Goal: Task Accomplishment & Management: Complete application form

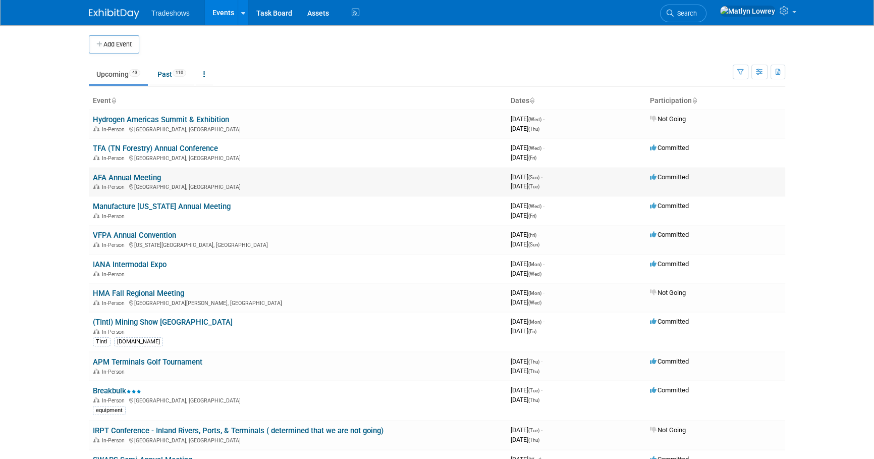
click at [110, 182] on div "In-Person Orange Beach, AL" at bounding box center [298, 186] width 410 height 8
click at [110, 180] on link "AFA Annual Meeting" at bounding box center [127, 177] width 68 height 9
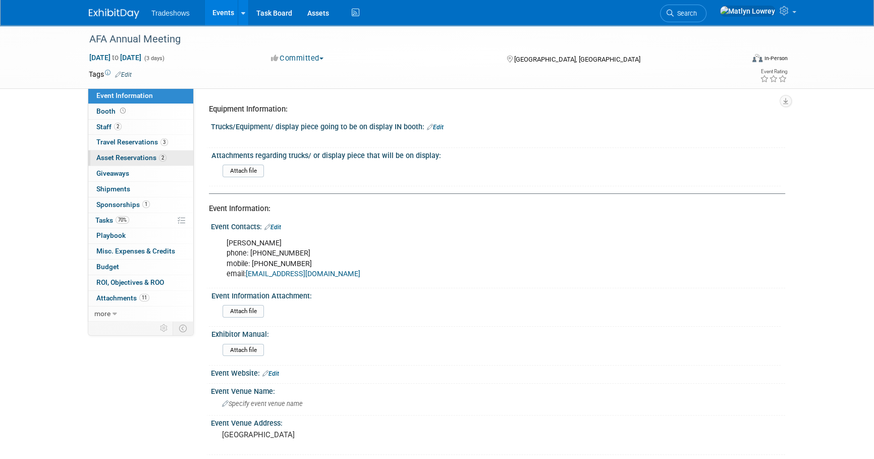
click at [104, 161] on span "Asset Reservations 2" at bounding box center [131, 157] width 70 height 8
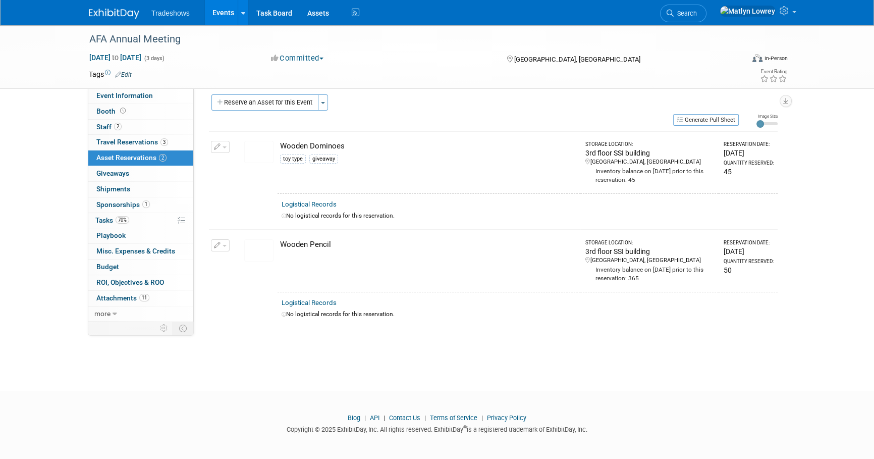
scroll to position [10, 0]
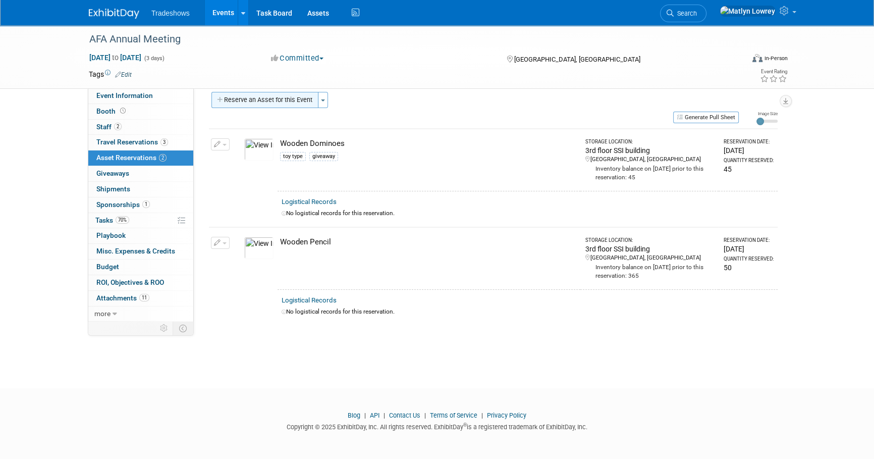
click at [263, 102] on button "Reserve an Asset for this Event" at bounding box center [264, 100] width 107 height 16
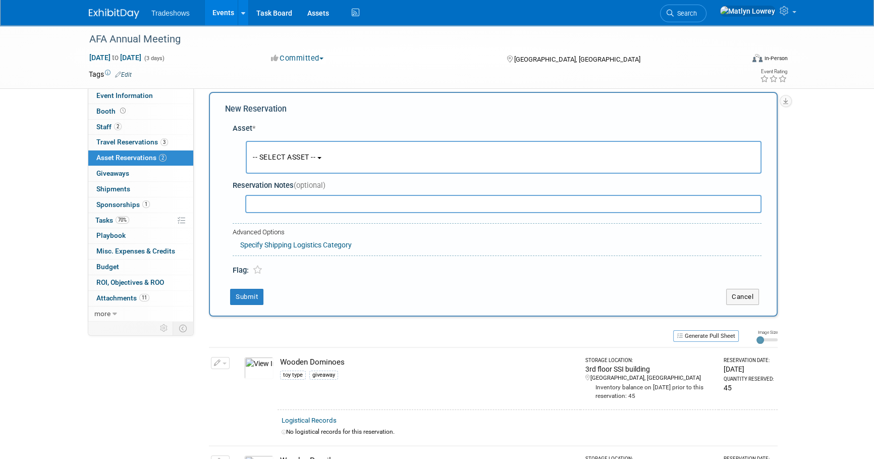
scroll to position [10, 0]
click at [277, 158] on span "-- SELECT ASSET --" at bounding box center [284, 157] width 63 height 8
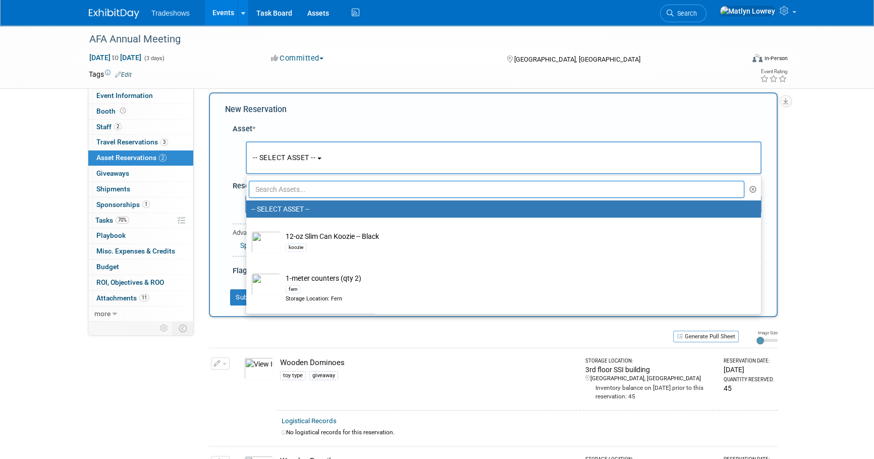
click at [285, 191] on input "text" at bounding box center [496, 189] width 495 height 17
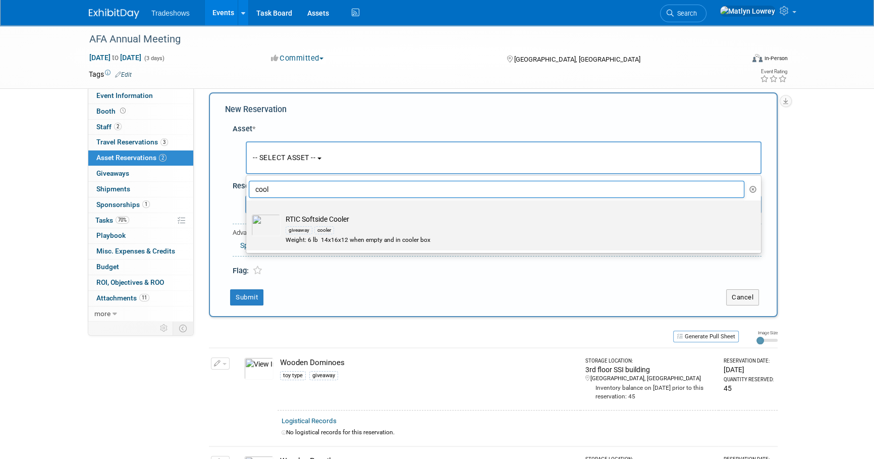
type input "cool"
click at [311, 234] on div "giveaway cooler" at bounding box center [513, 230] width 455 height 12
click at [248, 212] on input "RTIC Softside Cooler giveaway cooler Weight: 6 lb 14x16x12 when empty and in co…" at bounding box center [244, 209] width 7 height 7
select select "10718386"
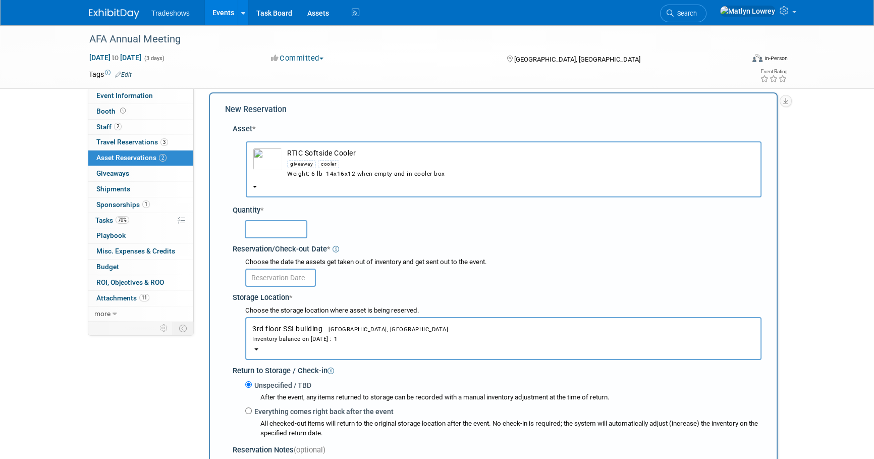
click at [256, 228] on input "text" at bounding box center [276, 229] width 63 height 18
type input "1"
drag, startPoint x: 266, startPoint y: 277, endPoint x: 271, endPoint y: 282, distance: 7.2
click at [265, 277] on input "text" at bounding box center [280, 277] width 71 height 18
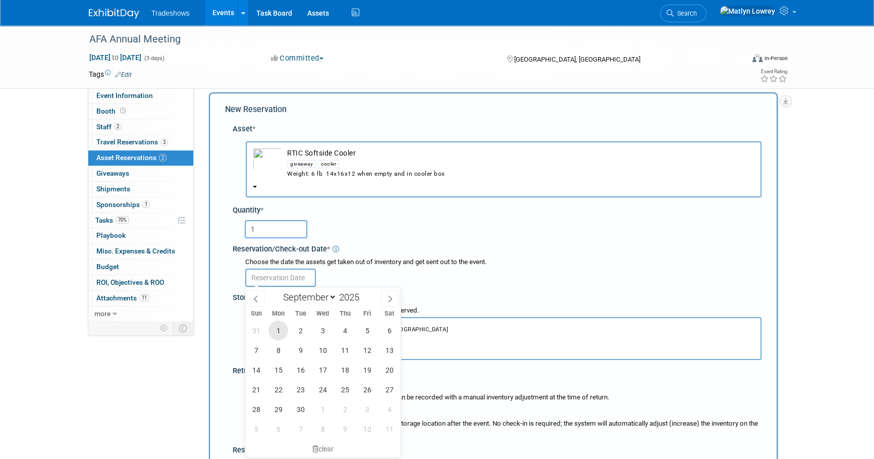
click at [281, 335] on span "1" at bounding box center [278, 330] width 20 height 20
type input "Sep 1, 2025"
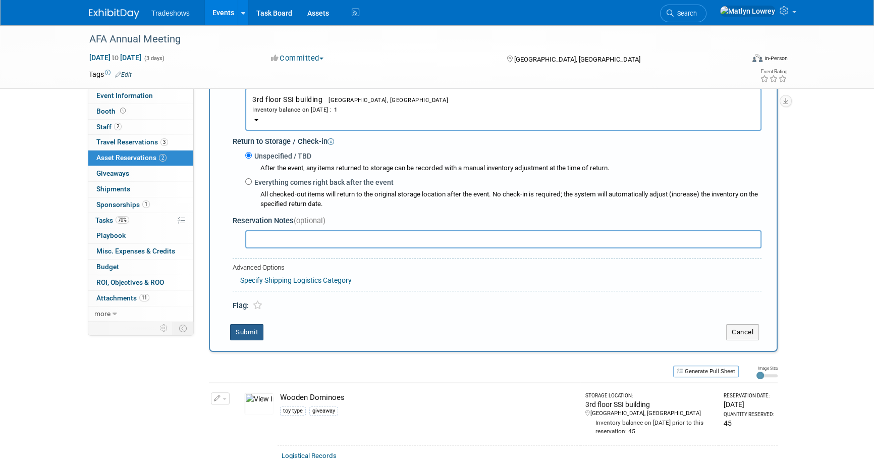
click at [250, 328] on button "Submit" at bounding box center [246, 332] width 33 height 16
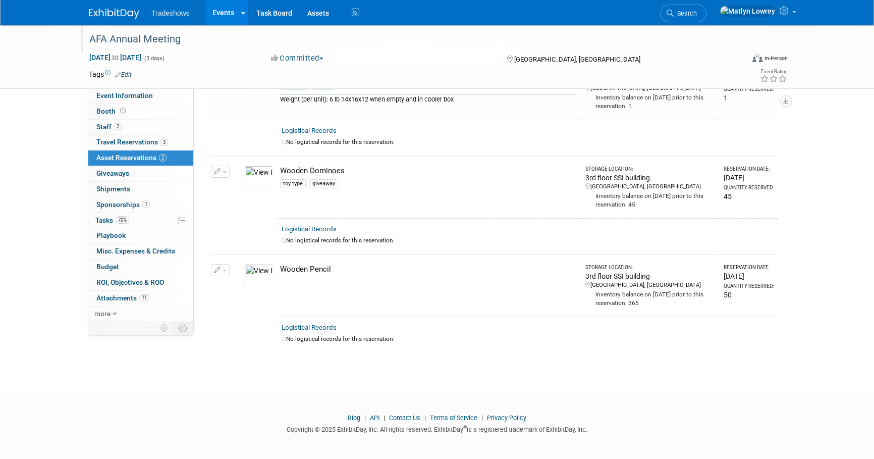
scroll to position [12, 0]
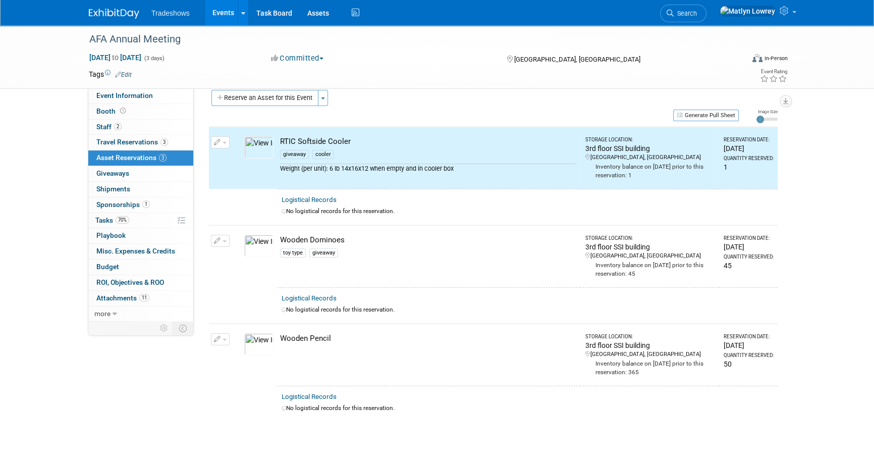
click at [224, 15] on link "Events" at bounding box center [223, 12] width 37 height 25
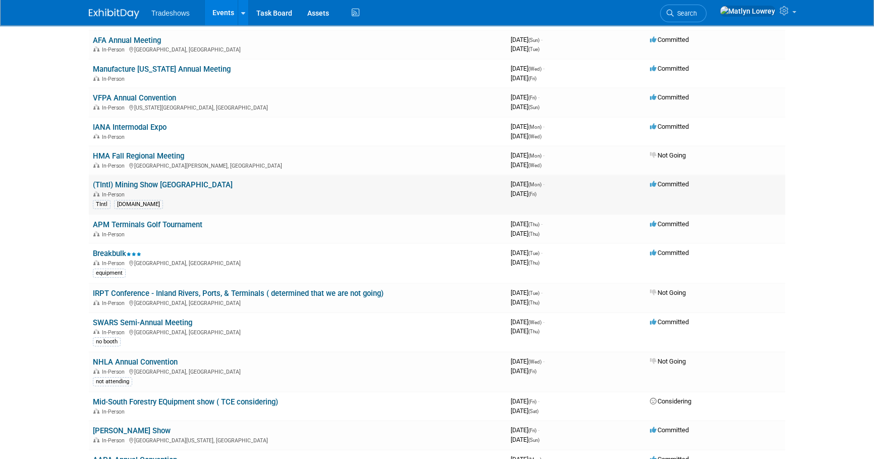
scroll to position [183, 0]
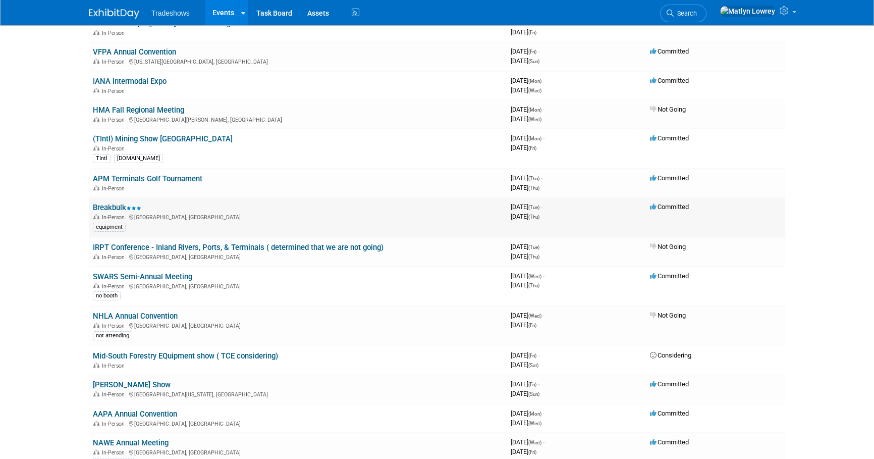
click at [117, 205] on link "Breakbulk" at bounding box center [117, 207] width 48 height 9
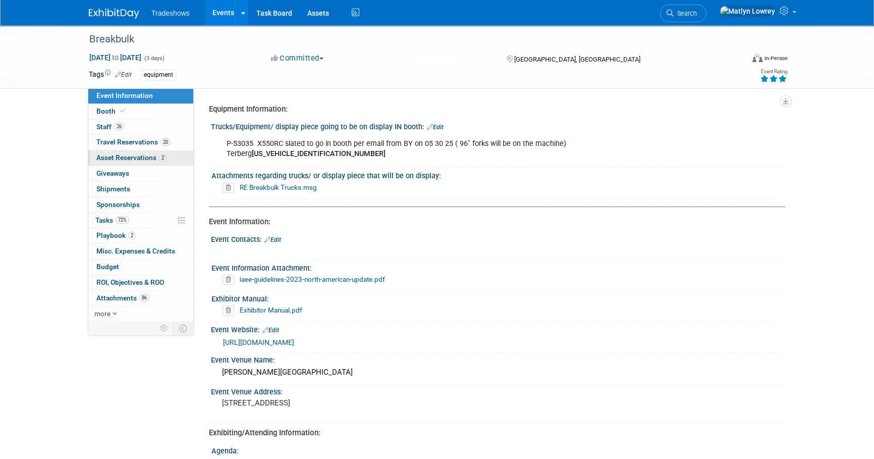
click at [117, 161] on link "2 Asset Reservations 2" at bounding box center [140, 157] width 105 height 15
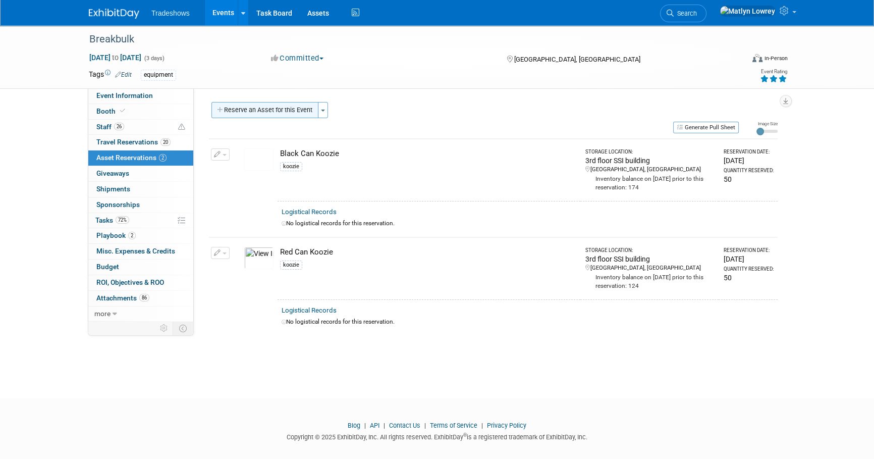
click at [263, 113] on button "Reserve an Asset for this Event" at bounding box center [264, 110] width 107 height 16
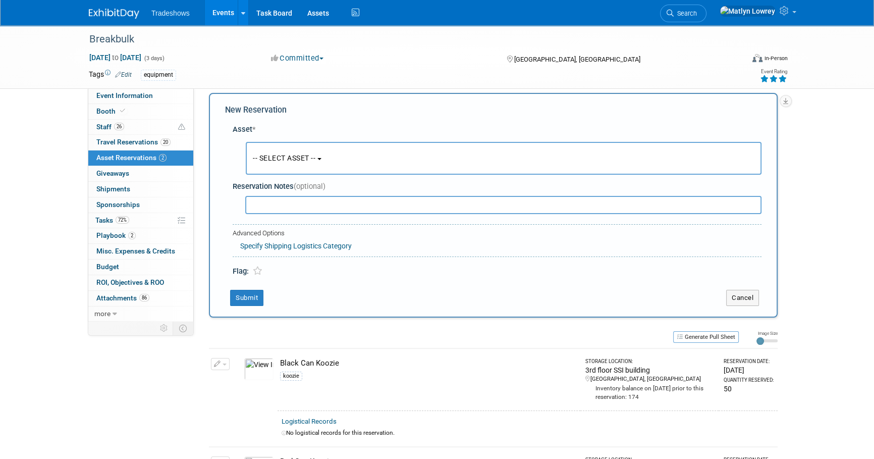
scroll to position [10, 0]
click at [283, 157] on span "-- SELECT ASSET --" at bounding box center [284, 157] width 63 height 8
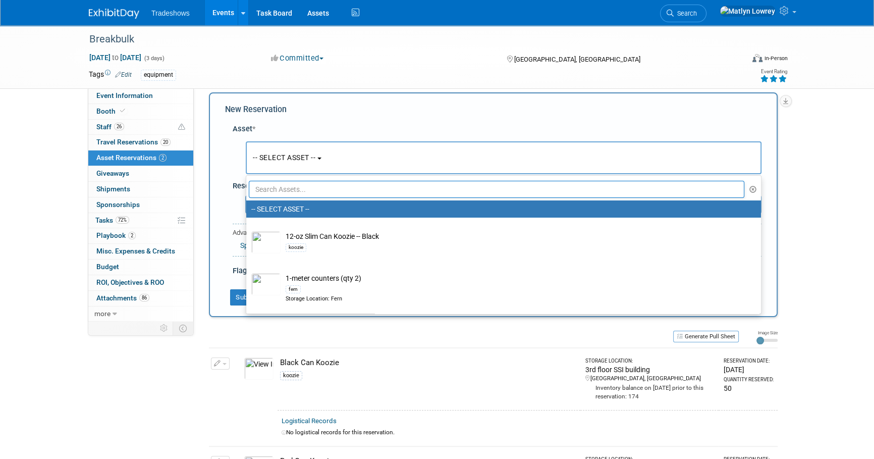
click at [273, 185] on input "text" at bounding box center [496, 189] width 495 height 17
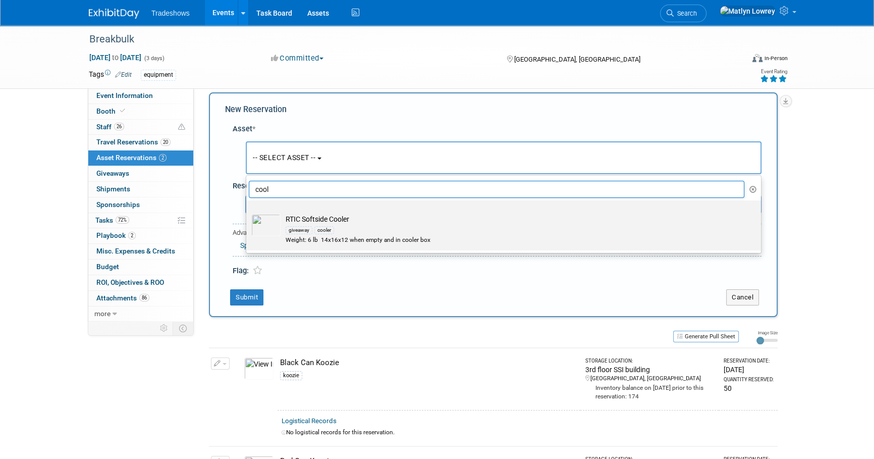
type input "cool"
click at [294, 227] on div "giveaway" at bounding box center [299, 230] width 27 height 8
click at [248, 212] on input "RTIC Softside Cooler giveaway cooler Weight: 6 lb 14x16x12 when empty and in co…" at bounding box center [244, 209] width 7 height 7
select select "10718386"
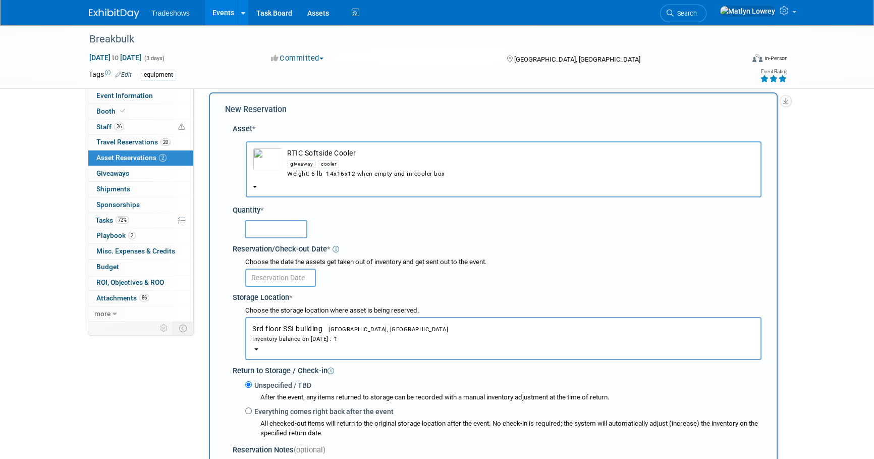
click at [276, 223] on div at bounding box center [498, 229] width 525 height 24
click at [274, 228] on input "text" at bounding box center [276, 229] width 63 height 18
type input "1"
click at [251, 274] on input "text" at bounding box center [280, 277] width 71 height 18
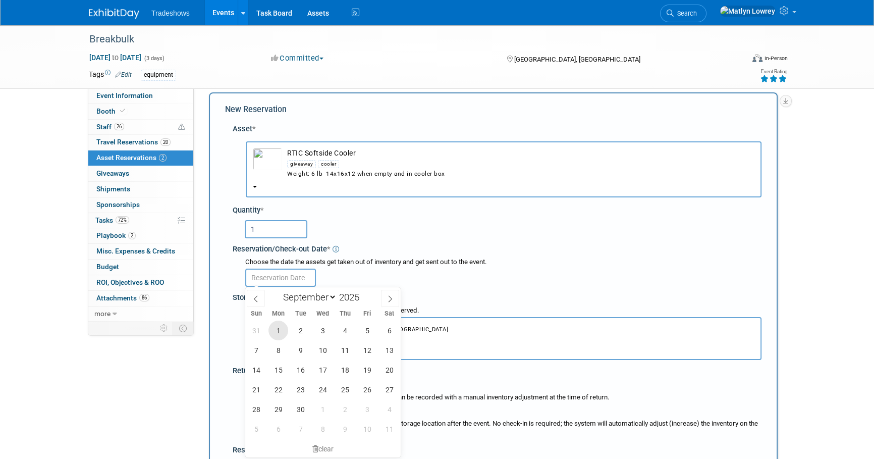
click at [271, 328] on span "1" at bounding box center [278, 330] width 20 height 20
type input "Sep 1, 2025"
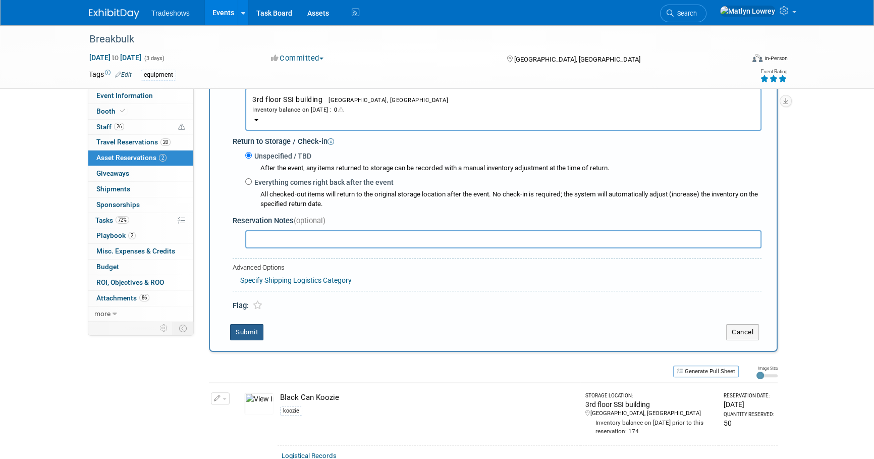
click at [245, 331] on button "Submit" at bounding box center [246, 332] width 33 height 16
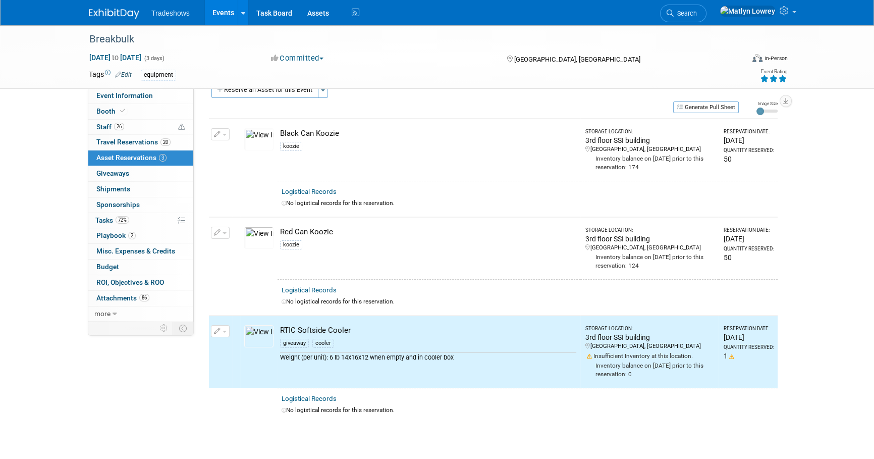
scroll to position [0, 0]
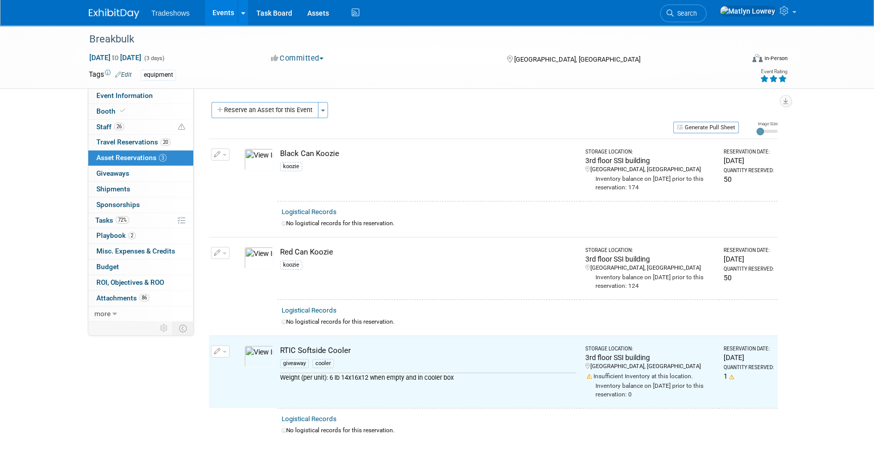
click at [211, 11] on link "Events" at bounding box center [223, 12] width 37 height 25
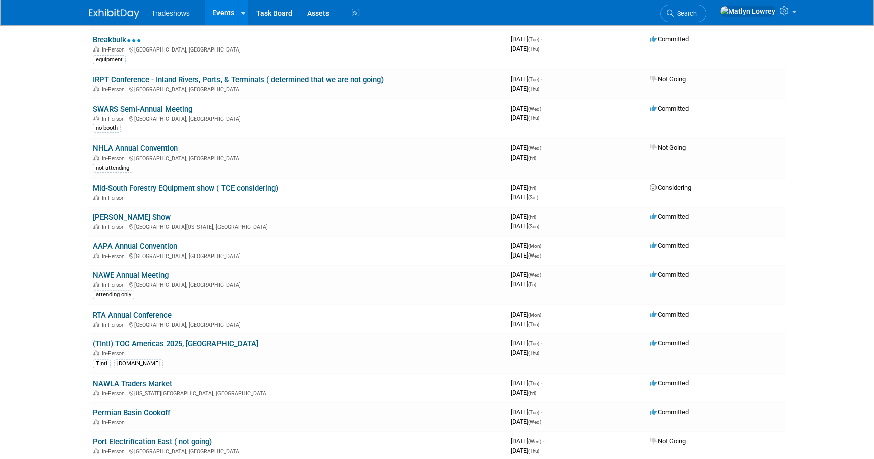
scroll to position [367, 0]
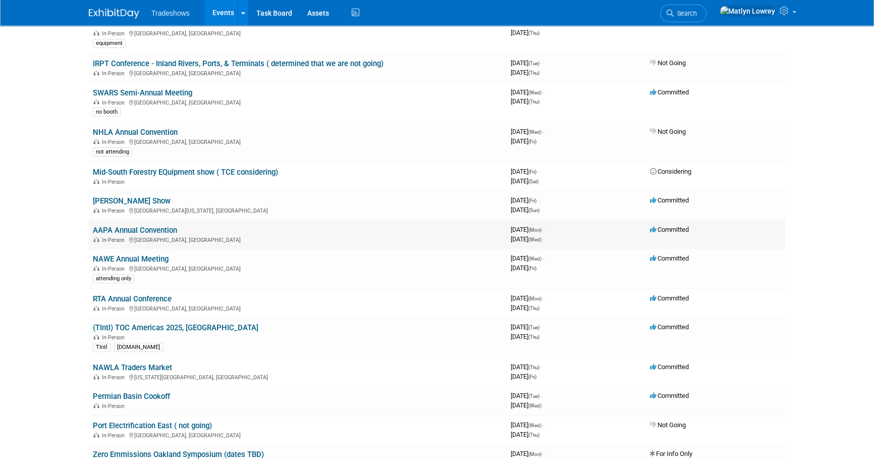
click at [137, 227] on link "AAPA Annual Convention" at bounding box center [135, 230] width 84 height 9
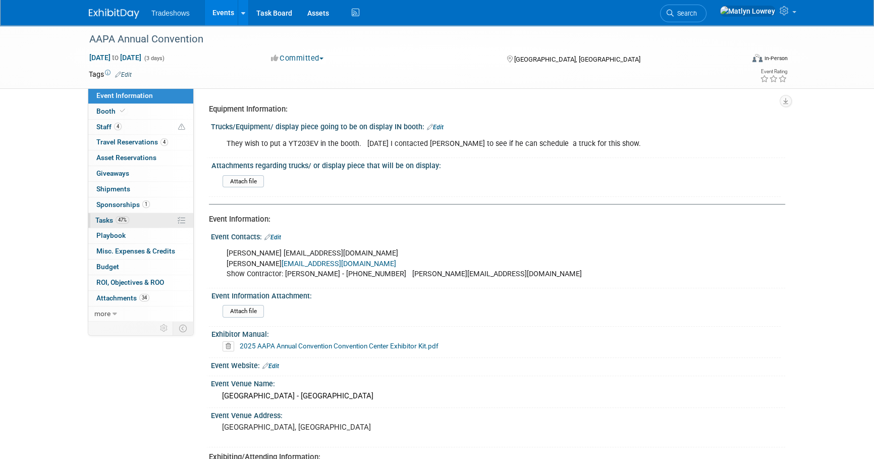
click at [116, 219] on span "47%" at bounding box center [123, 220] width 14 height 8
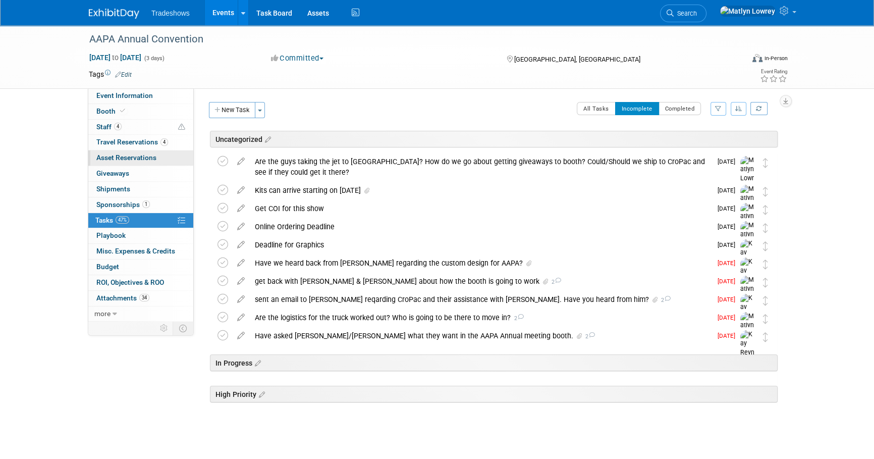
click at [125, 155] on span "Asset Reservations 0" at bounding box center [126, 157] width 60 height 8
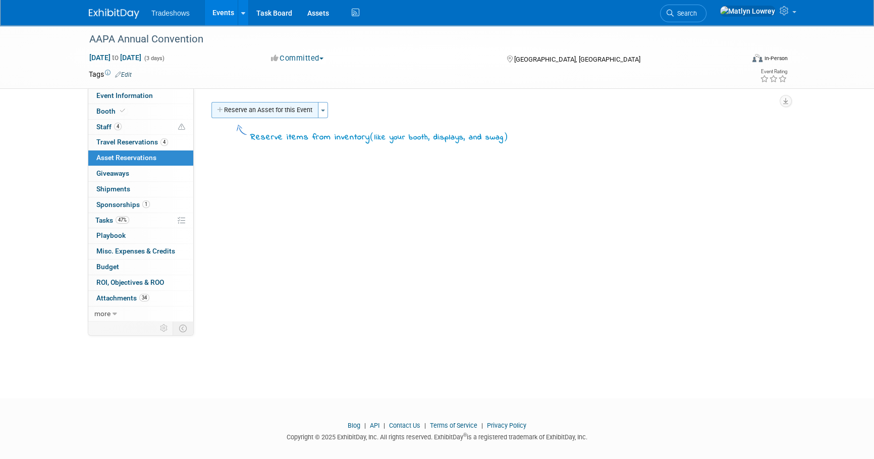
click at [238, 113] on button "Reserve an Asset for this Event" at bounding box center [264, 110] width 107 height 16
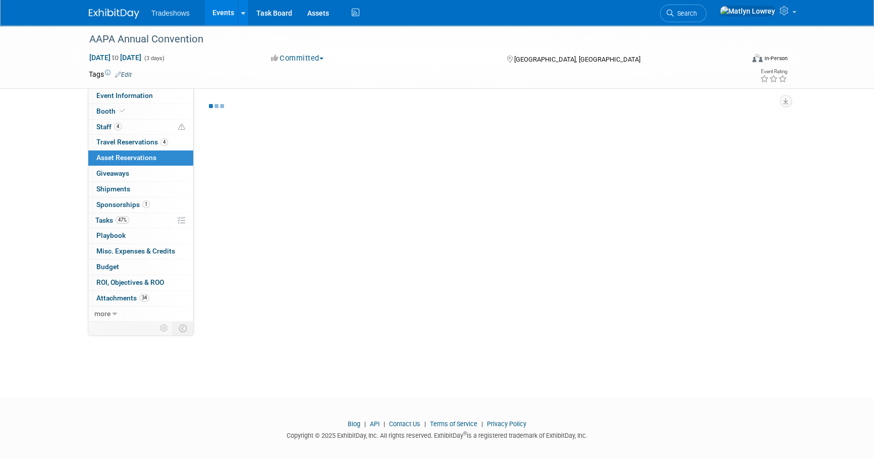
select select "9"
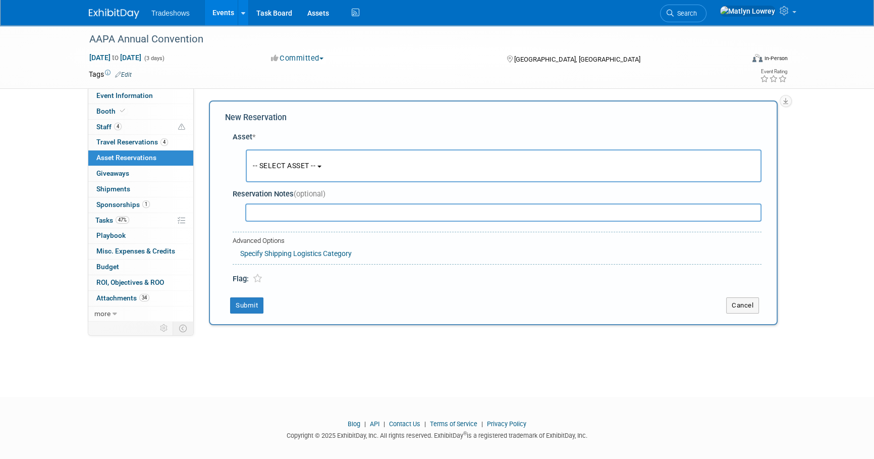
scroll to position [10, 0]
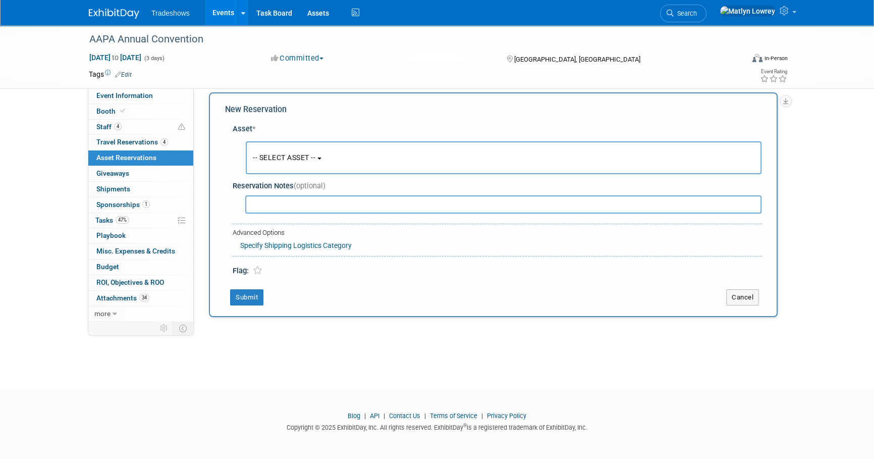
click at [253, 152] on button "-- SELECT ASSET --" at bounding box center [504, 157] width 516 height 33
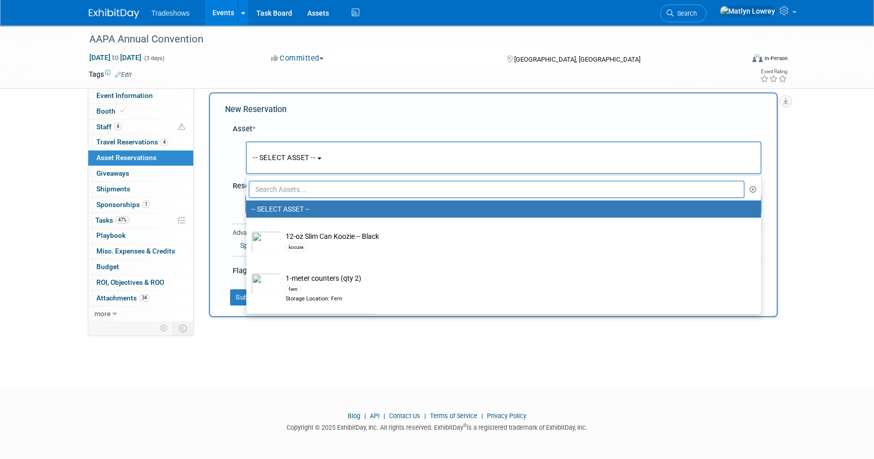
click at [288, 184] on input "text" at bounding box center [496, 189] width 495 height 17
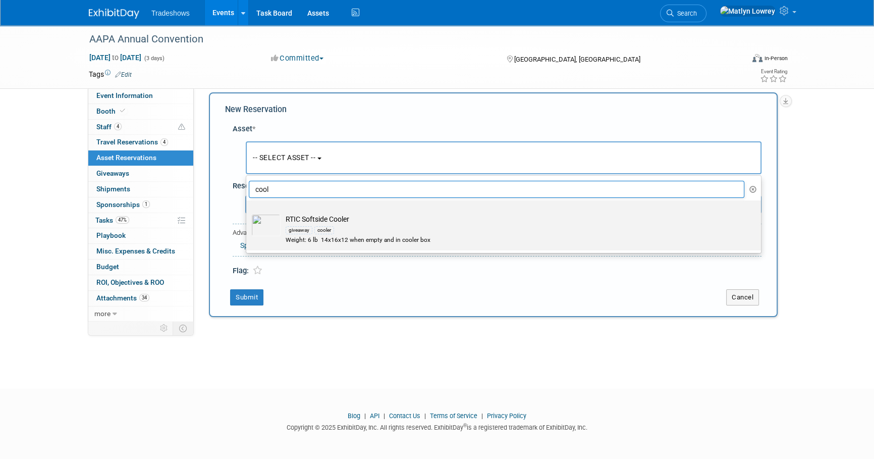
type input "cool"
click at [316, 222] on td "RTIC Softside Cooler giveaway cooler Weight: 6 lb 14x16x12 when empty and in co…" at bounding box center [511, 229] width 460 height 30
click at [248, 212] on input "RTIC Softside Cooler giveaway cooler Weight: 6 lb 14x16x12 when empty and in co…" at bounding box center [244, 209] width 7 height 7
select select "10718386"
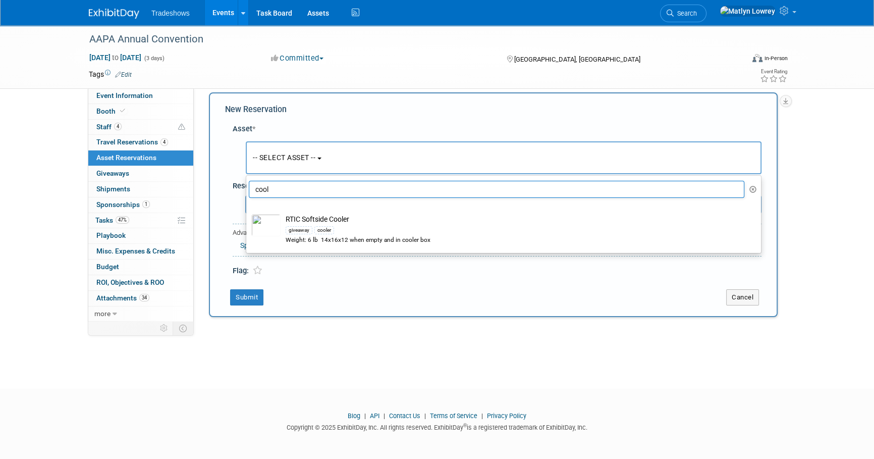
select select "9"
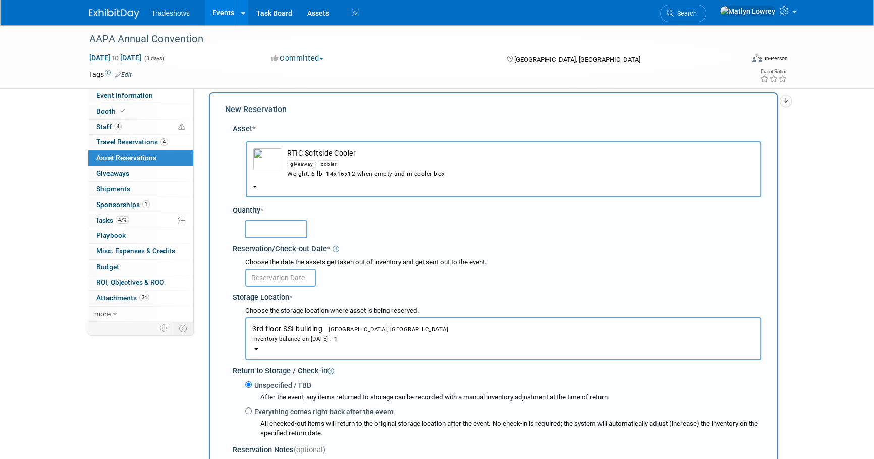
click at [284, 223] on input "text" at bounding box center [276, 229] width 63 height 18
type input "1"
click at [272, 284] on body "Tradeshows Events Add Event Bulk Upload Events Shareable Event Boards Recently …" at bounding box center [437, 219] width 874 height 459
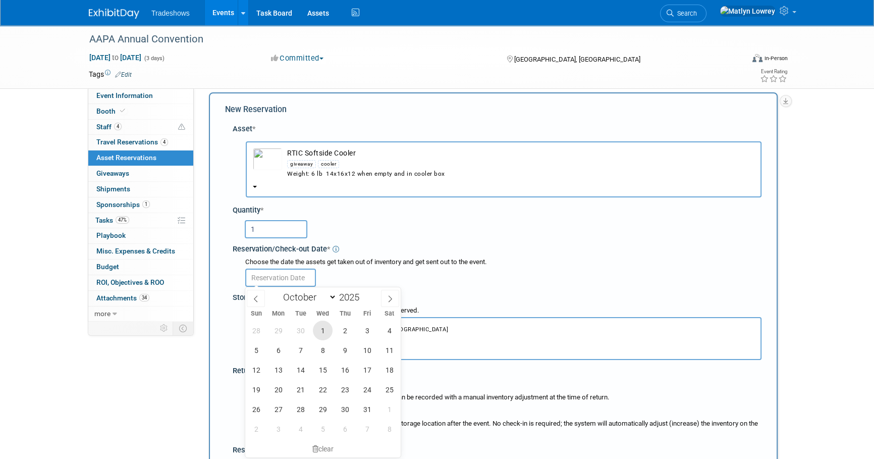
click at [322, 323] on span "1" at bounding box center [323, 330] width 20 height 20
type input "Oct 1, 2025"
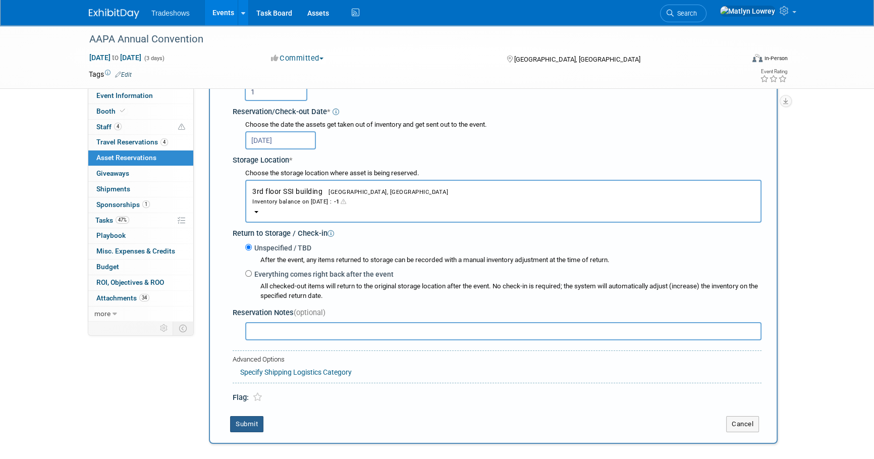
click at [247, 427] on button "Submit" at bounding box center [246, 424] width 33 height 16
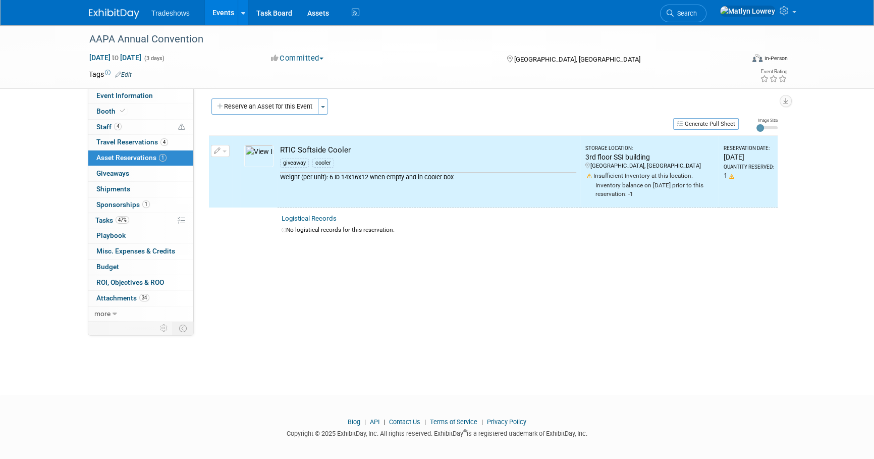
scroll to position [0, 0]
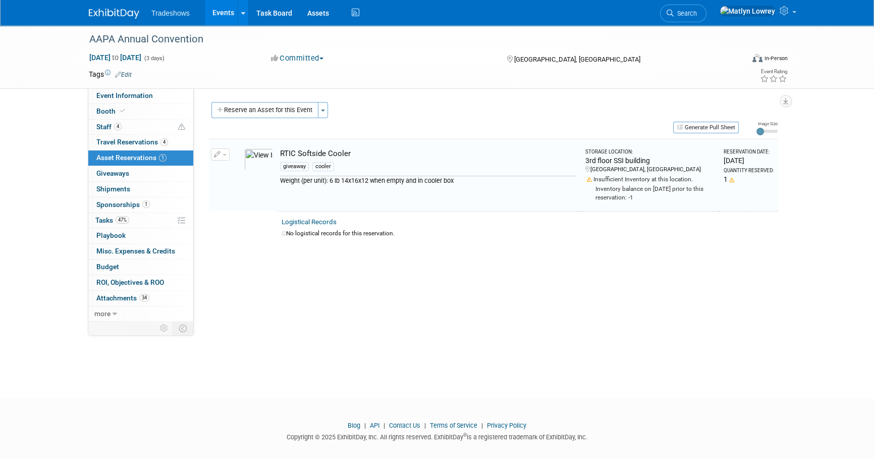
click at [226, 10] on link "Events" at bounding box center [223, 12] width 37 height 25
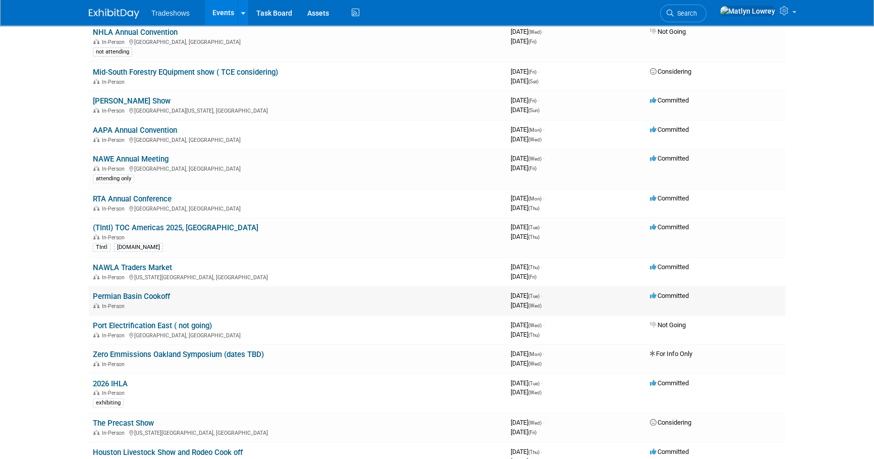
scroll to position [413, 0]
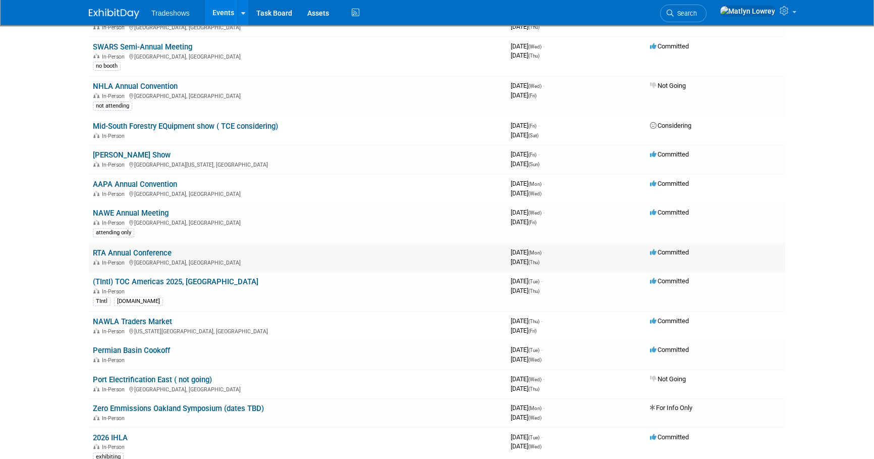
click at [128, 251] on link "RTA Annual Conference" at bounding box center [132, 252] width 79 height 9
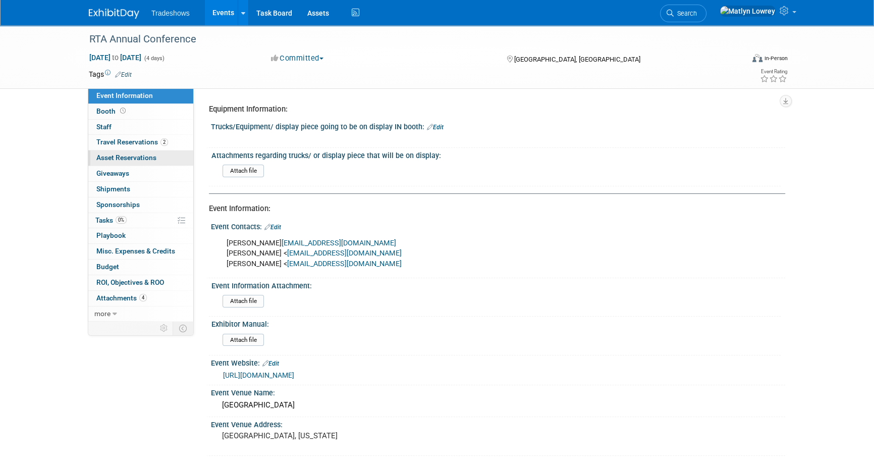
click at [118, 161] on link "0 Asset Reservations 0" at bounding box center [140, 157] width 105 height 15
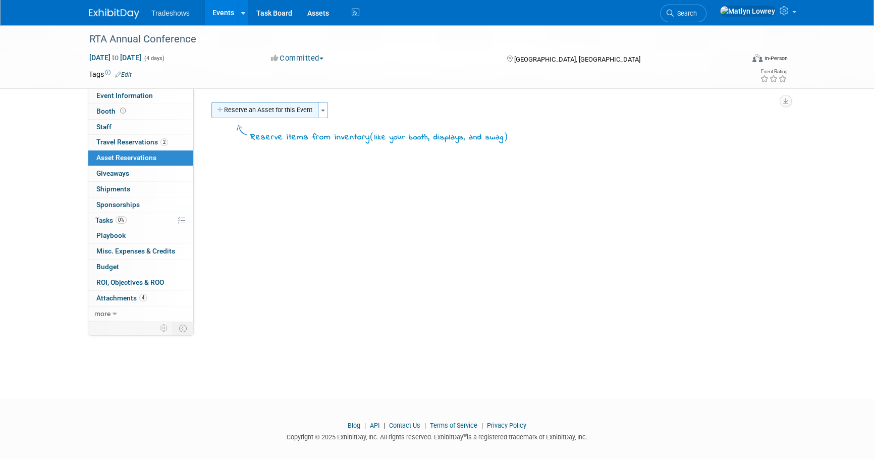
click at [233, 115] on button "Reserve an Asset for this Event" at bounding box center [264, 110] width 107 height 16
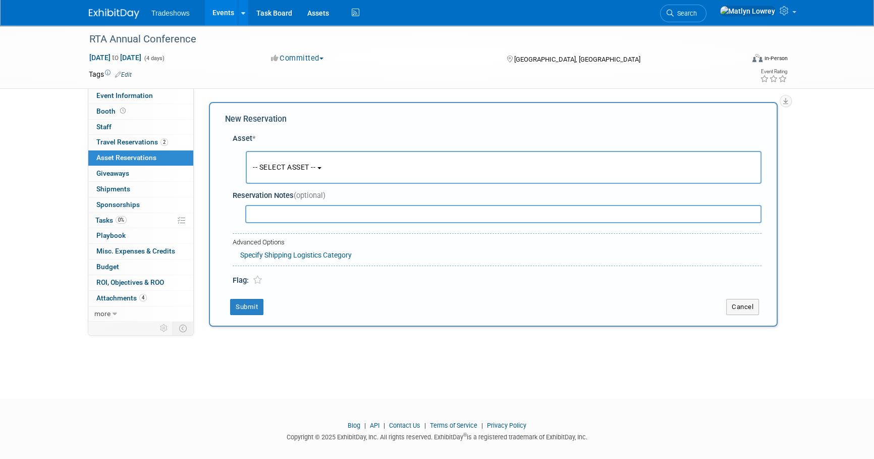
scroll to position [10, 0]
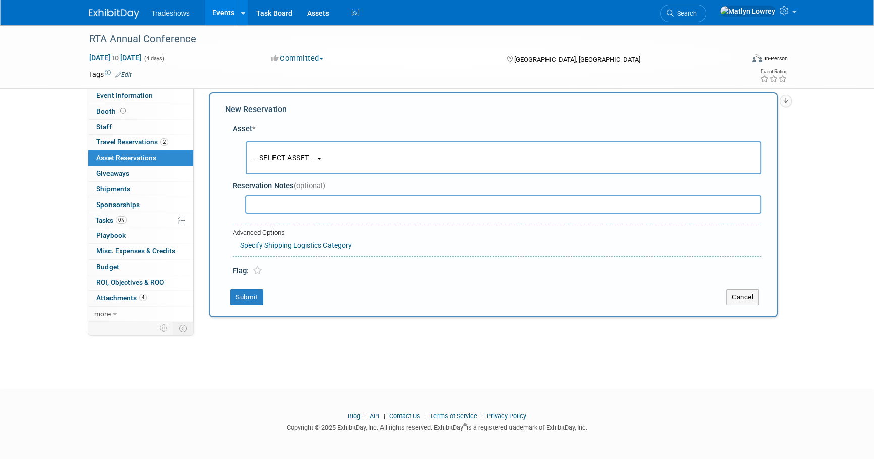
click at [274, 147] on button "-- SELECT ASSET --" at bounding box center [504, 157] width 516 height 33
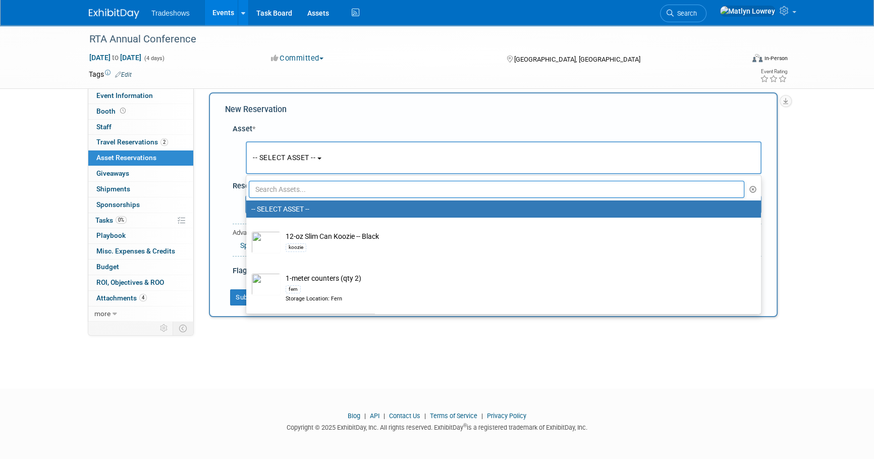
click at [277, 188] on input "text" at bounding box center [496, 189] width 495 height 17
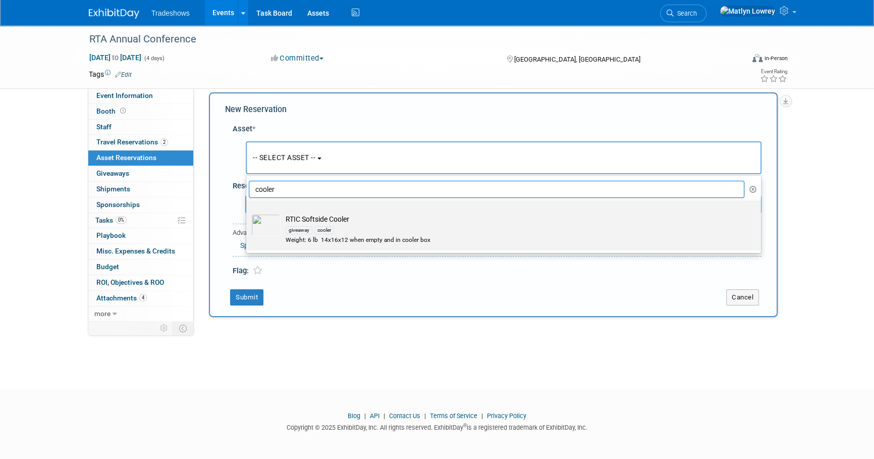
type input "cooler"
click at [287, 217] on td "RTIC Softside Cooler giveaway cooler Weight: 6 lb 14x16x12 when empty and in co…" at bounding box center [511, 229] width 460 height 30
click at [248, 212] on input "RTIC Softside Cooler giveaway cooler Weight: 6 lb 14x16x12 when empty and in co…" at bounding box center [244, 209] width 7 height 7
select select "10718386"
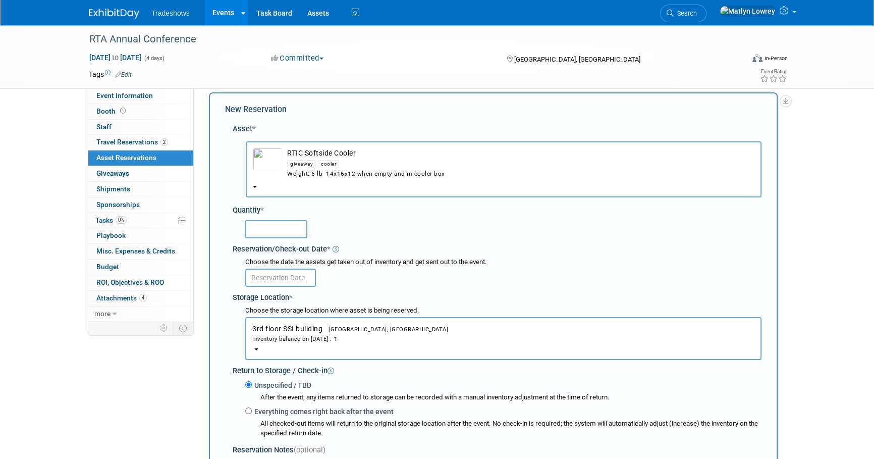
click at [271, 227] on input "text" at bounding box center [276, 229] width 63 height 18
type input "1"
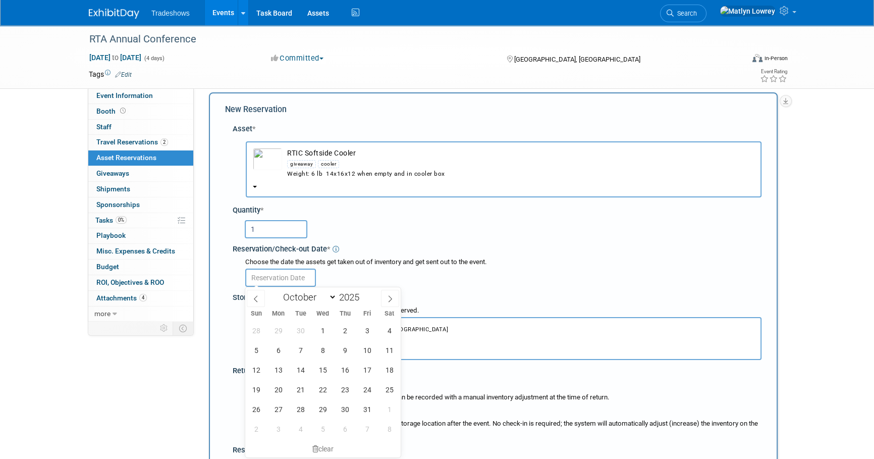
click at [283, 283] on body "Tradeshows Events Add Event Bulk Upload Events Shareable Event Boards Recently …" at bounding box center [437, 219] width 874 height 459
click at [330, 332] on span "1" at bounding box center [323, 330] width 20 height 20
type input "Oct 1, 2025"
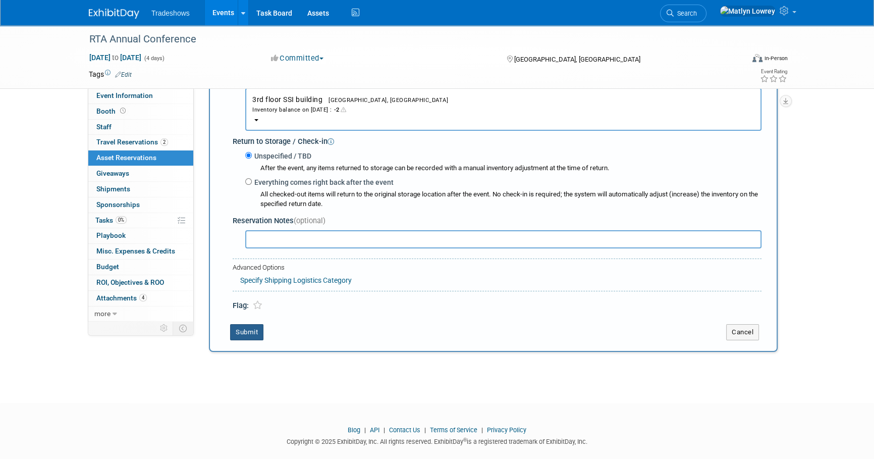
click at [248, 329] on button "Submit" at bounding box center [246, 332] width 33 height 16
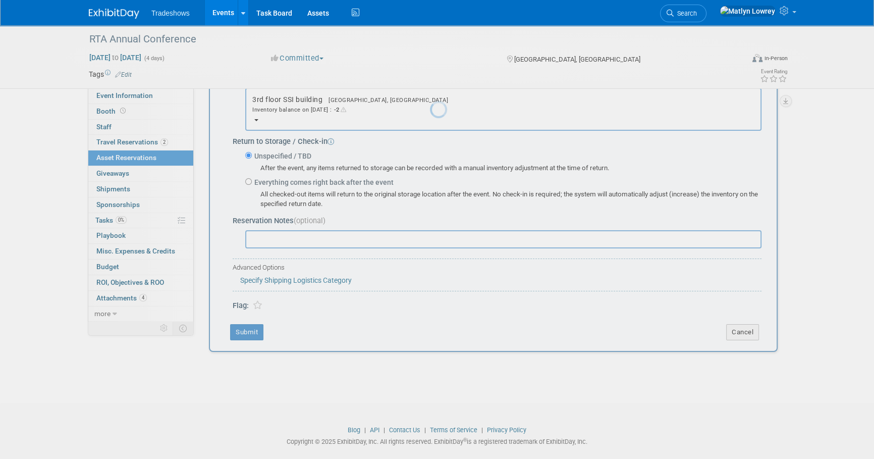
scroll to position [10, 0]
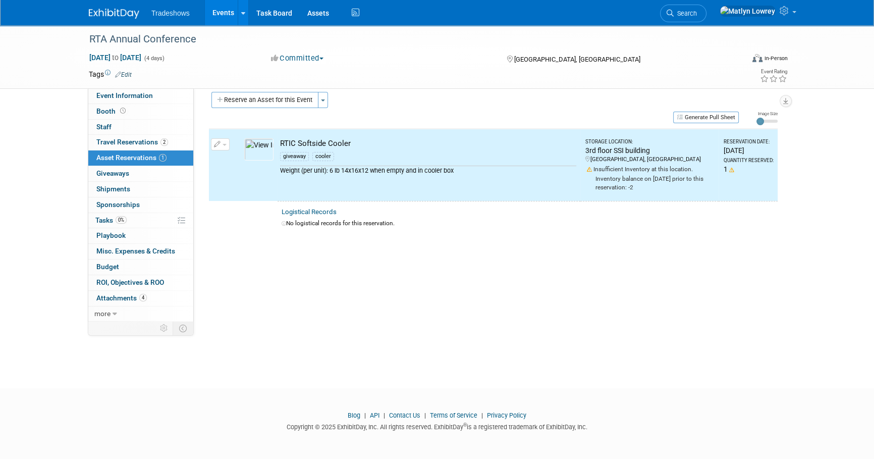
click at [225, 18] on link "Events" at bounding box center [223, 12] width 37 height 25
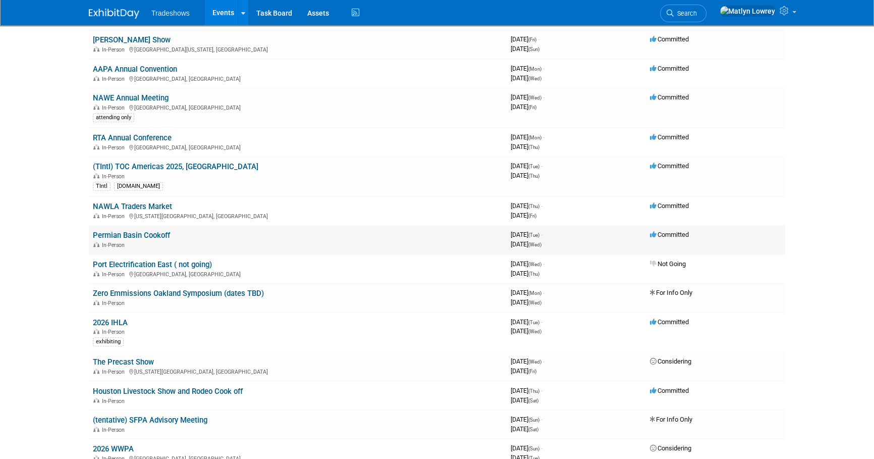
scroll to position [550, 0]
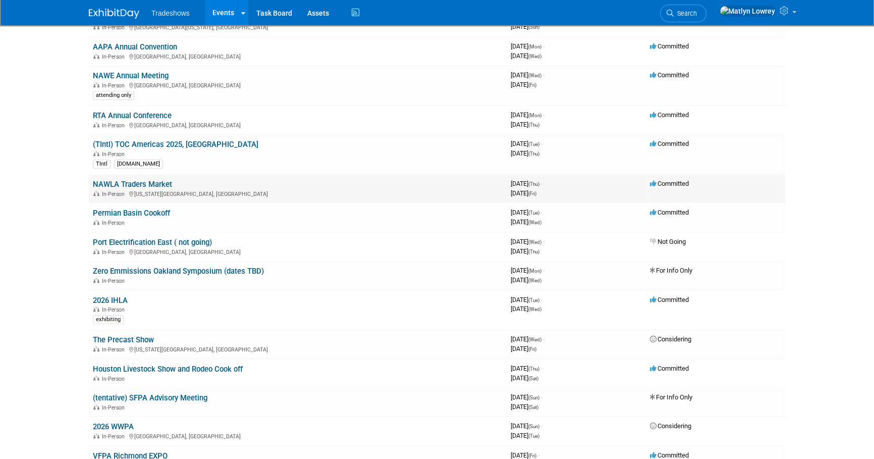
click at [135, 183] on link "NAWLA Traders Market" at bounding box center [132, 184] width 79 height 9
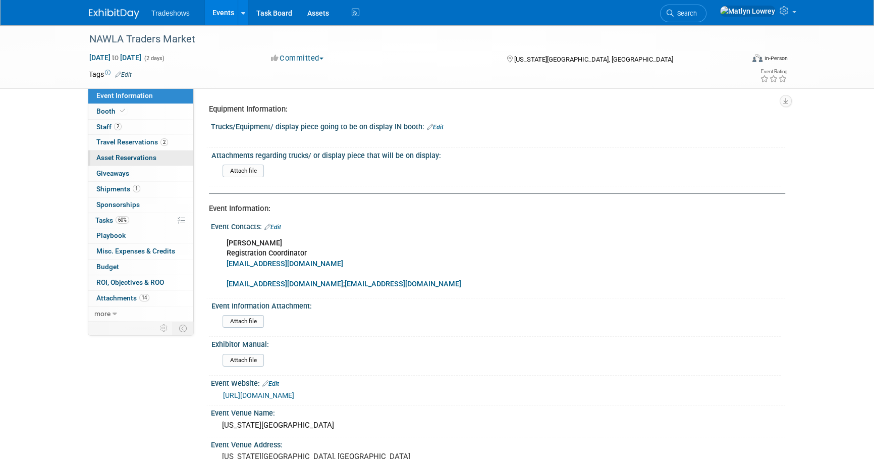
click at [122, 159] on span "Asset Reservations 0" at bounding box center [126, 157] width 60 height 8
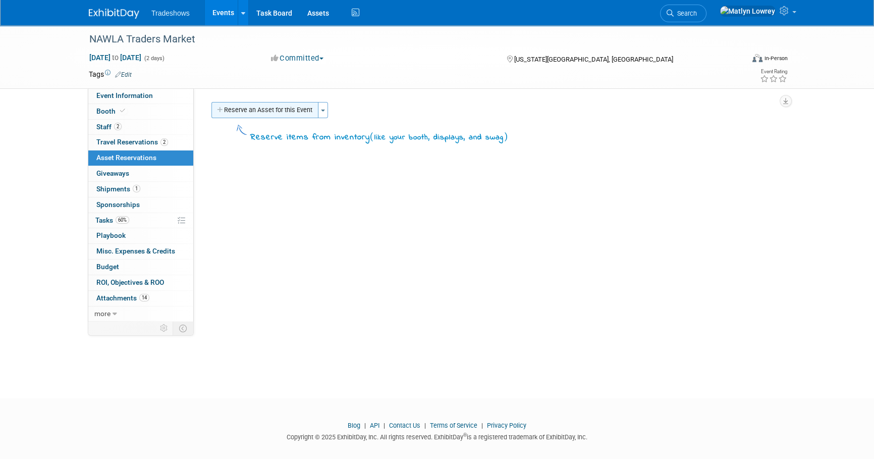
click at [252, 110] on button "Reserve an Asset for this Event" at bounding box center [264, 110] width 107 height 16
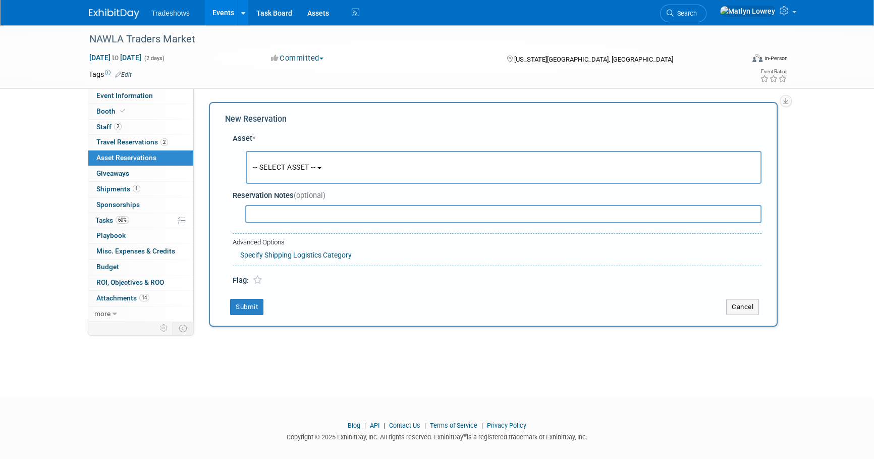
scroll to position [10, 0]
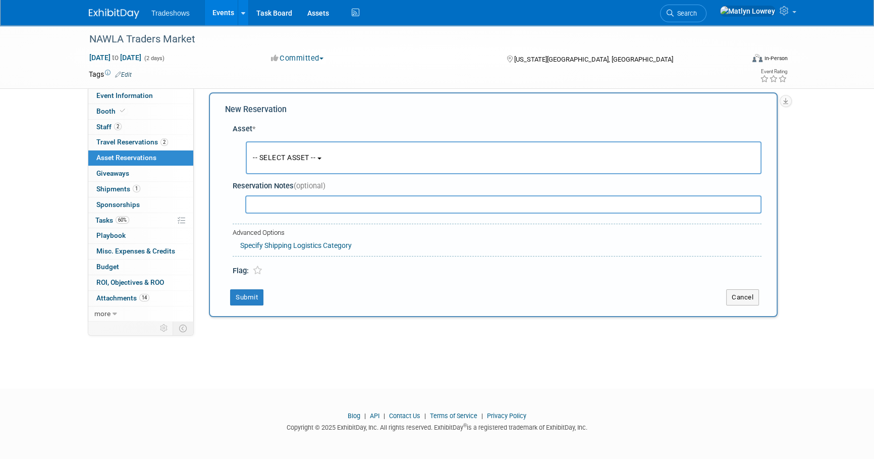
click at [270, 163] on button "-- SELECT ASSET --" at bounding box center [504, 157] width 516 height 33
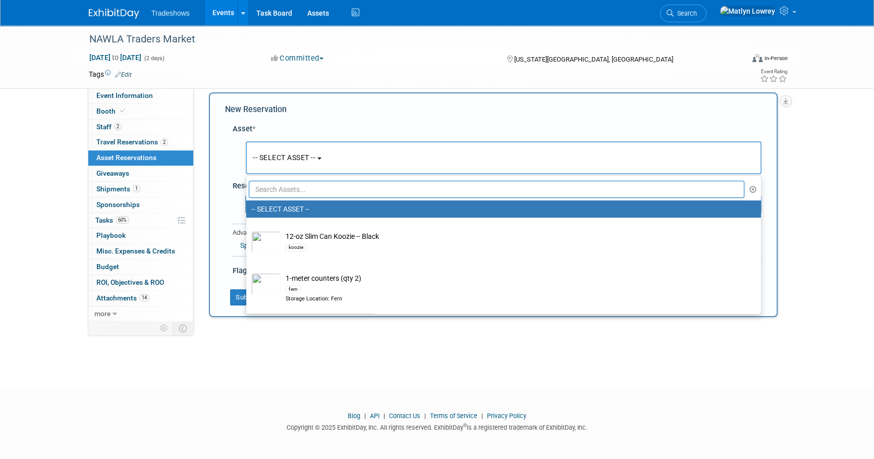
click at [272, 192] on input "text" at bounding box center [496, 189] width 495 height 17
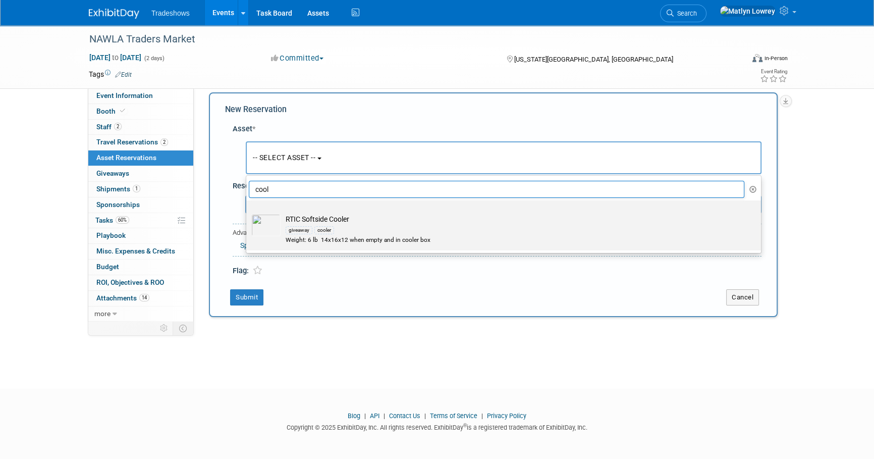
type input "cool"
click at [289, 216] on td "RTIC Softside Cooler giveaway cooler Weight: 6 lb 14x16x12 when empty and in co…" at bounding box center [511, 229] width 460 height 30
click at [248, 212] on input "RTIC Softside Cooler giveaway cooler Weight: 6 lb 14x16x12 when empty and in co…" at bounding box center [244, 209] width 7 height 7
select select "10718386"
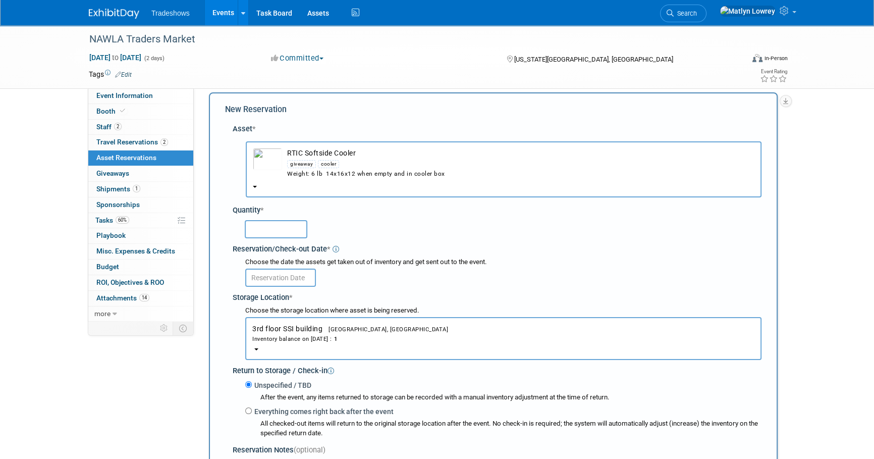
click at [288, 222] on input "text" at bounding box center [276, 229] width 63 height 18
type input "1"
click at [292, 274] on input "text" at bounding box center [280, 277] width 71 height 18
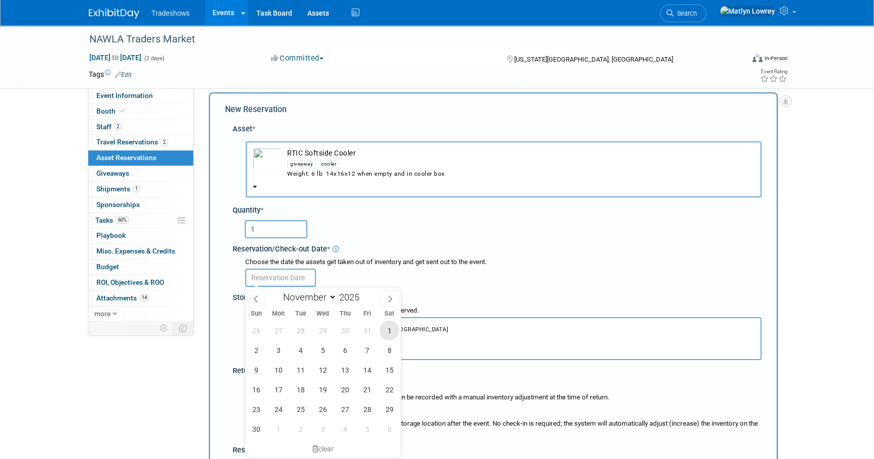
click at [385, 333] on span "1" at bounding box center [389, 330] width 20 height 20
type input "[DATE]"
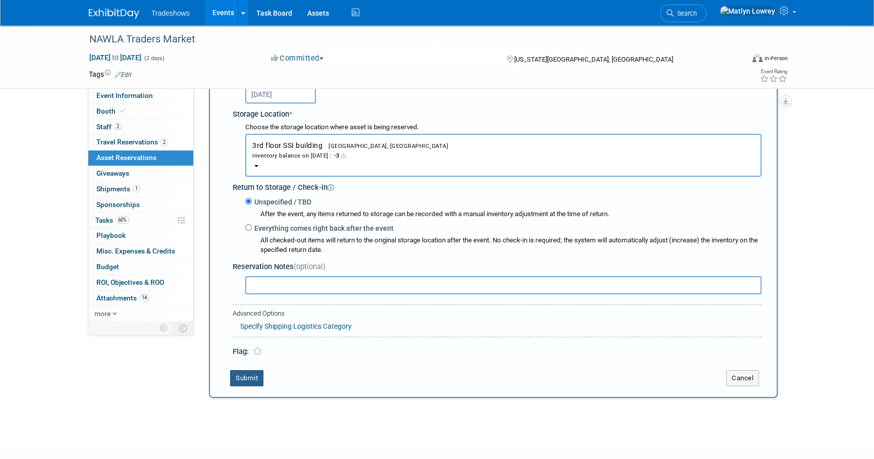
click at [256, 374] on button "Submit" at bounding box center [246, 378] width 33 height 16
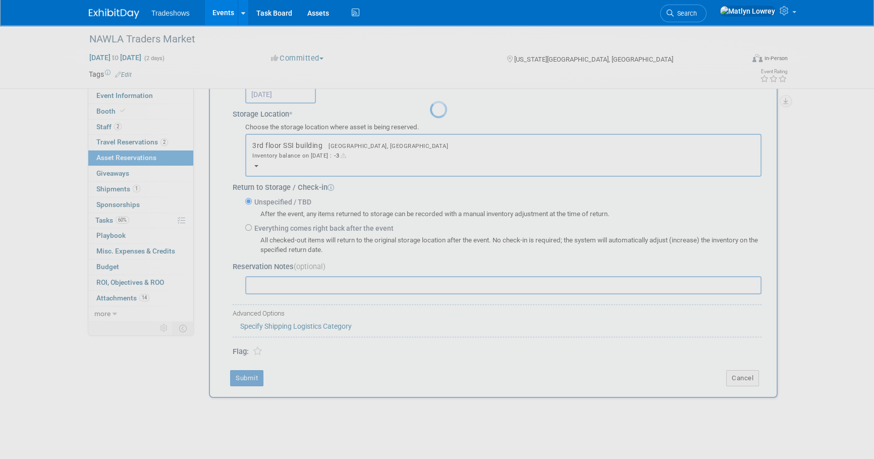
scroll to position [10, 0]
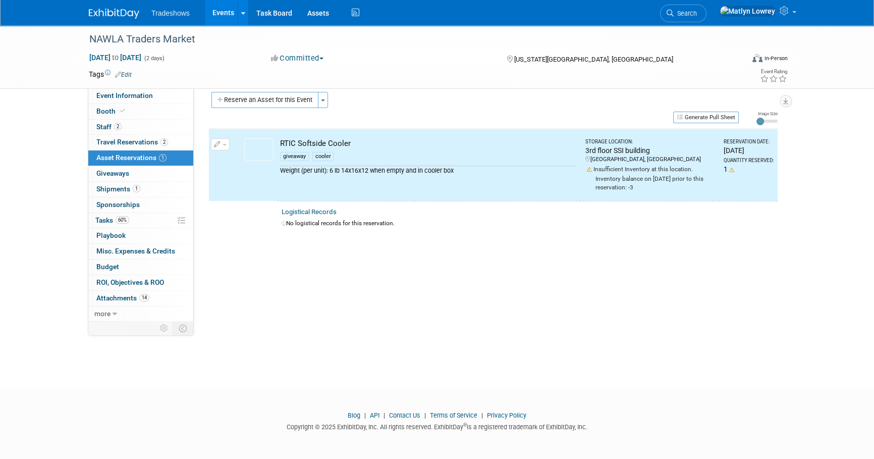
click at [218, 18] on link "Events" at bounding box center [223, 12] width 37 height 25
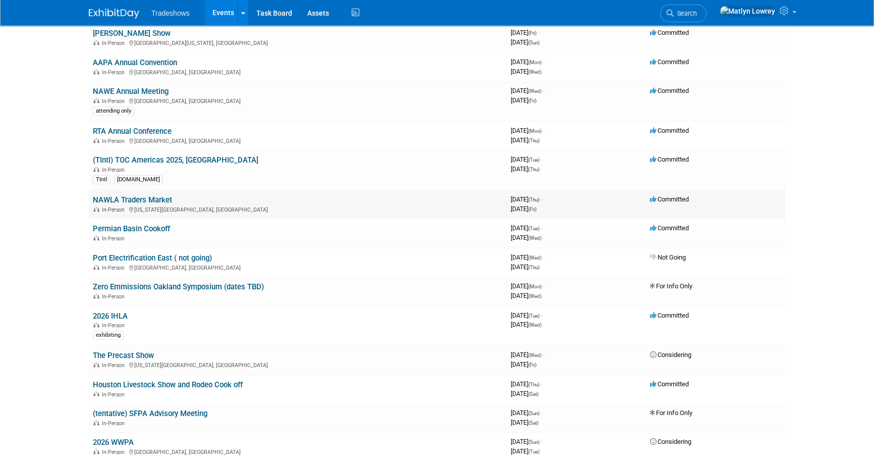
scroll to position [550, 0]
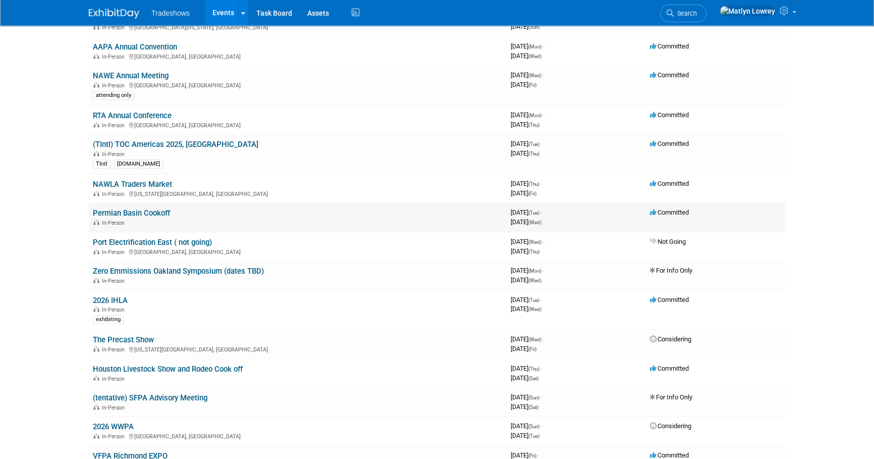
click at [137, 210] on link "Permian Basin Cookoff" at bounding box center [131, 212] width 77 height 9
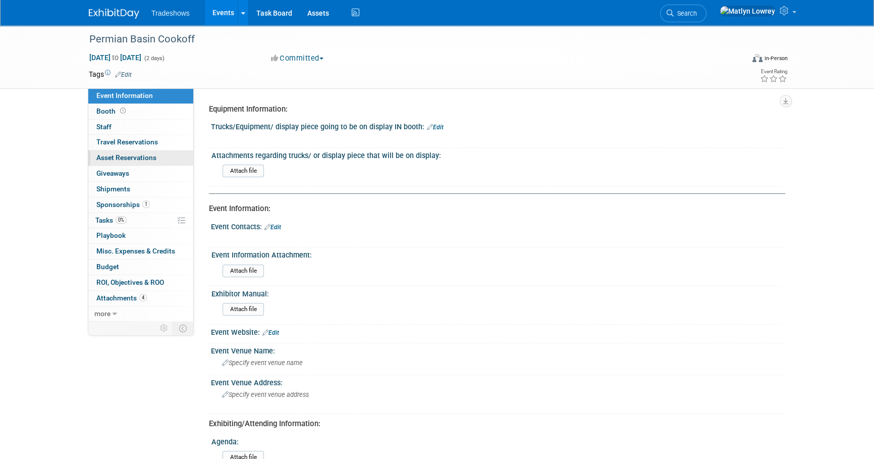
click at [110, 161] on span "Asset Reservations 0" at bounding box center [126, 157] width 60 height 8
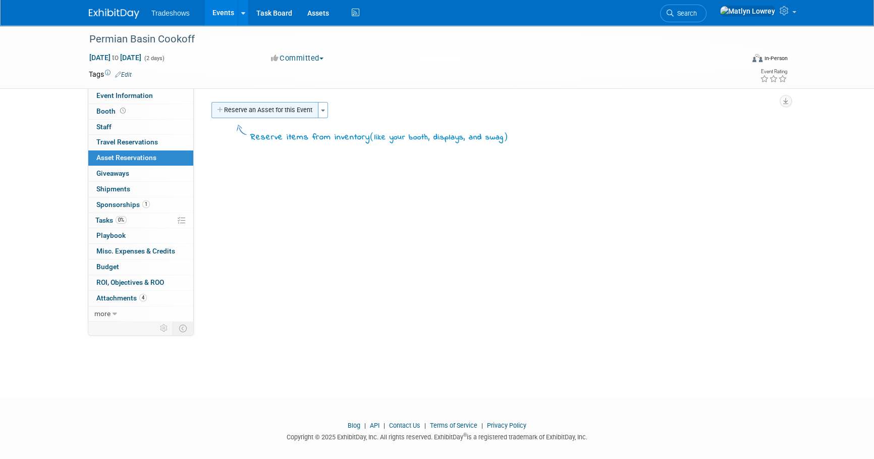
click at [243, 108] on button "Reserve an Asset for this Event" at bounding box center [264, 110] width 107 height 16
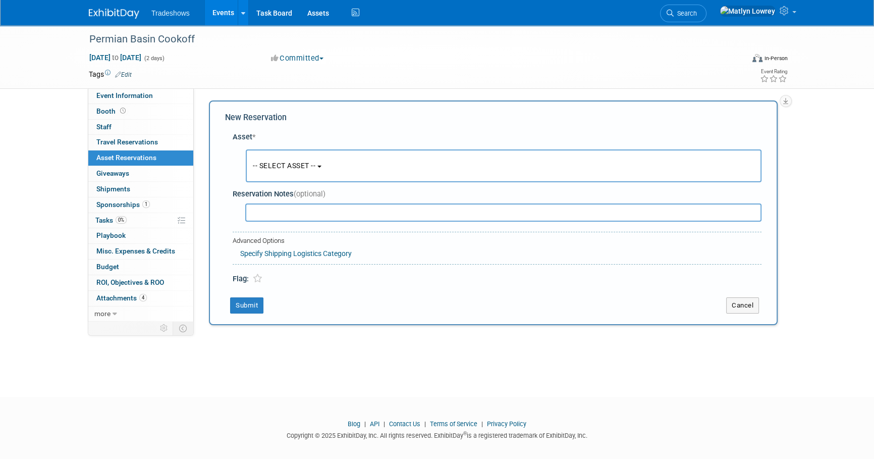
scroll to position [10, 0]
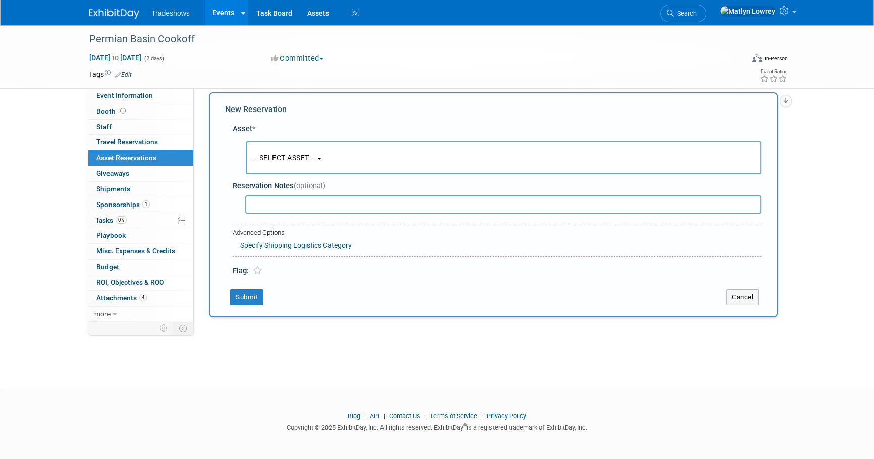
click at [256, 153] on span "-- SELECT ASSET --" at bounding box center [284, 157] width 63 height 8
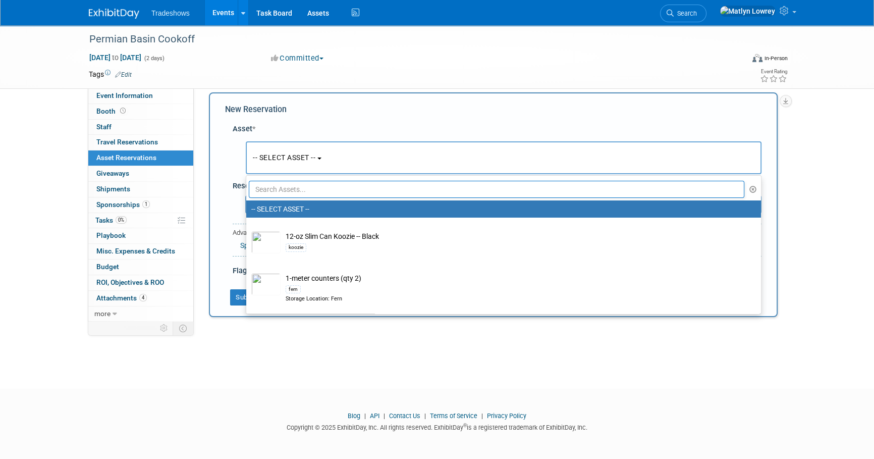
click at [280, 188] on input "text" at bounding box center [496, 189] width 495 height 17
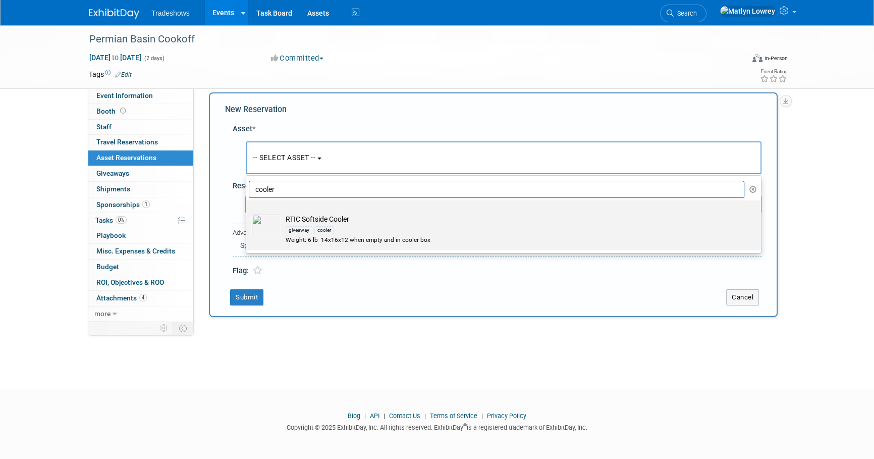
type input "cooler"
click at [288, 244] on label "RTIC Softside Cooler giveaway cooler Weight: 6 lb 14x16x12 when empty and in co…" at bounding box center [500, 225] width 499 height 46
click at [248, 212] on input "RTIC Softside Cooler giveaway cooler Weight: 6 lb 14x16x12 when empty and in co…" at bounding box center [244, 209] width 7 height 7
select select "10718386"
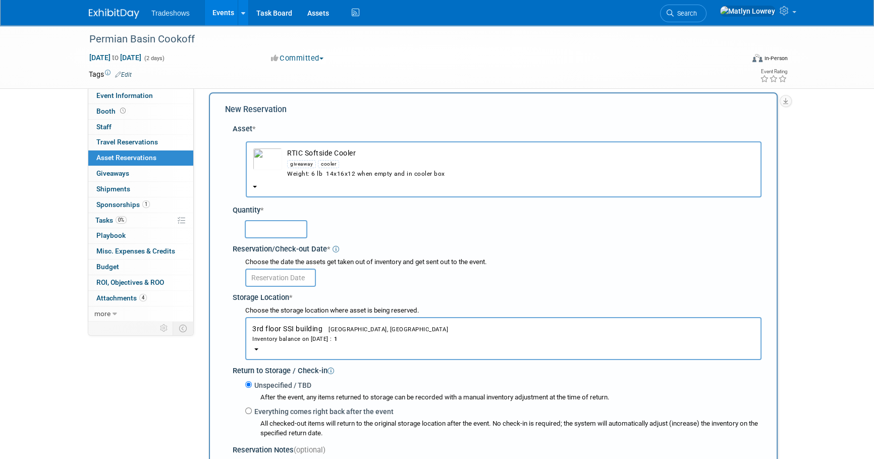
click at [258, 220] on input "text" at bounding box center [276, 229] width 63 height 18
type input "1"
click at [265, 283] on body "Tradeshows Events Add Event Bulk Upload Events Shareable Event Boards Recently …" at bounding box center [437, 219] width 874 height 459
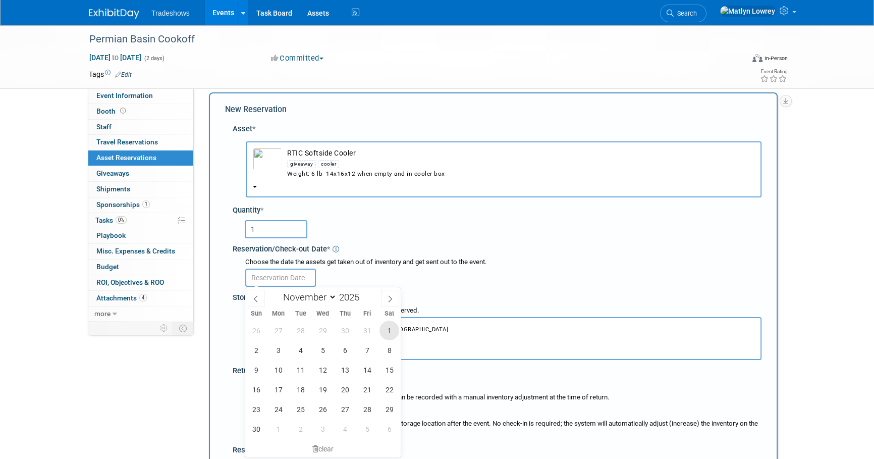
click at [382, 336] on span "1" at bounding box center [389, 330] width 20 height 20
type input "[DATE]"
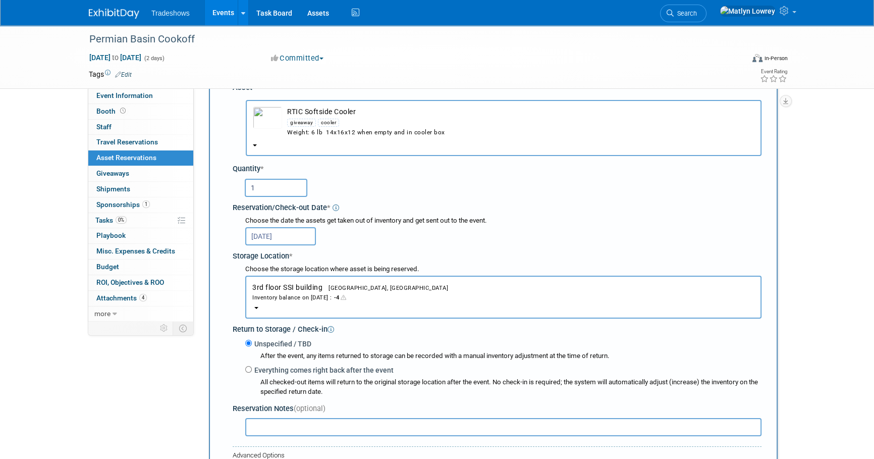
scroll to position [193, 0]
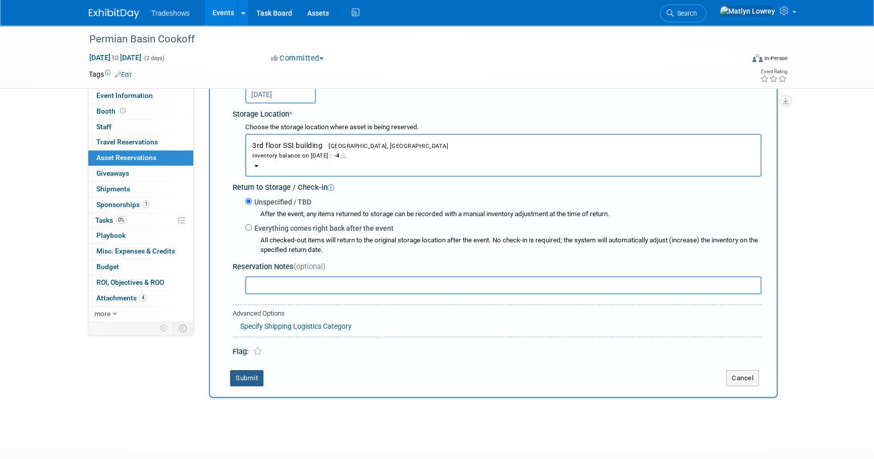
drag, startPoint x: 246, startPoint y: 377, endPoint x: 244, endPoint y: 368, distance: 8.7
click at [245, 377] on button "Submit" at bounding box center [246, 378] width 33 height 16
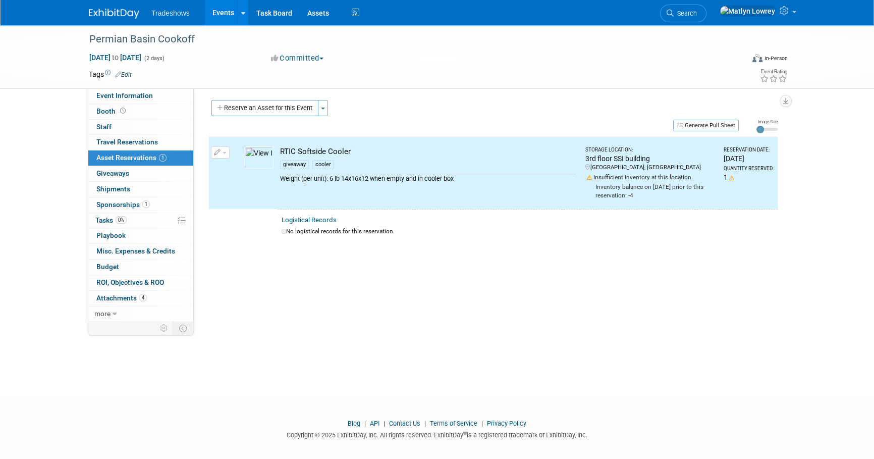
scroll to position [0, 0]
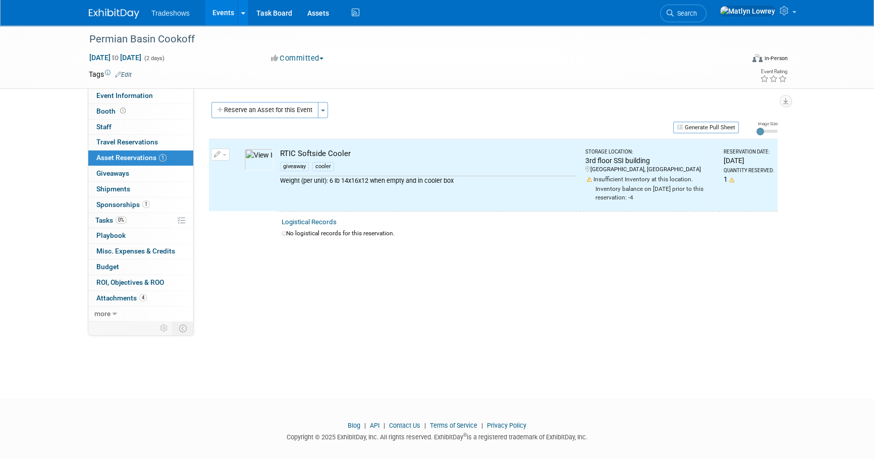
click at [212, 20] on link "Events" at bounding box center [223, 12] width 37 height 25
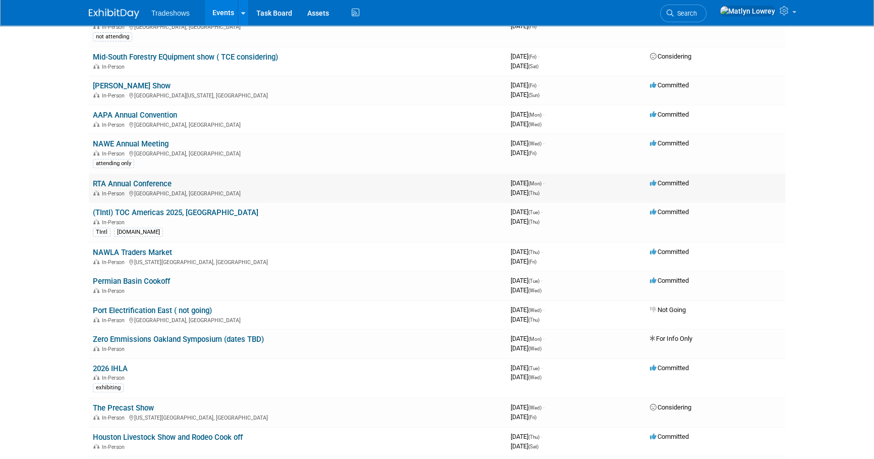
scroll to position [505, 0]
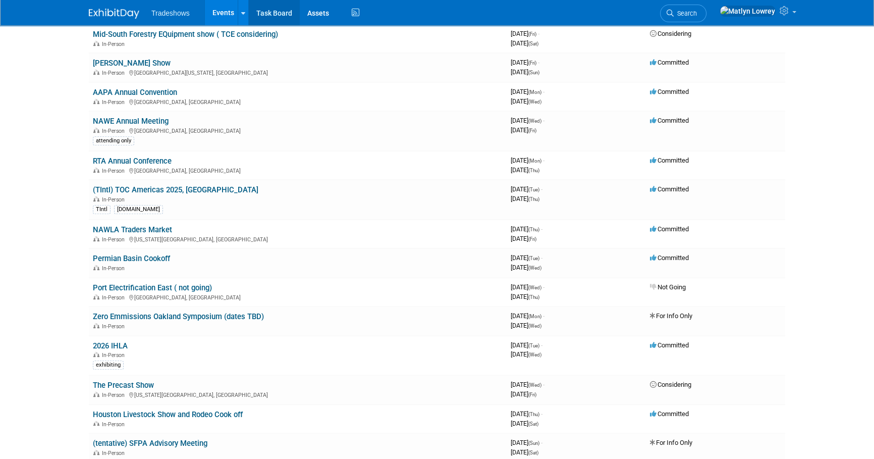
click at [268, 14] on link "Task Board" at bounding box center [274, 12] width 51 height 25
